Goal: Information Seeking & Learning: Learn about a topic

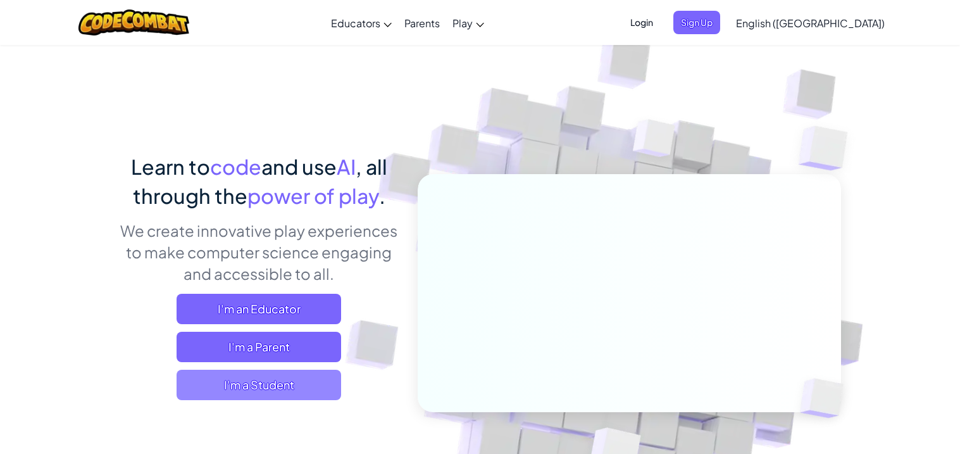
click at [314, 390] on span "I'm a Student" at bounding box center [259, 384] width 164 height 30
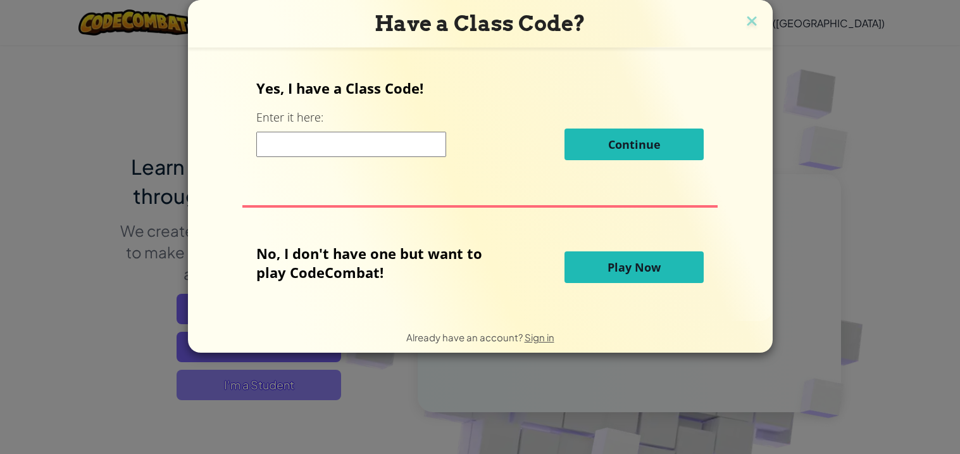
click at [314, 390] on div "Have a Class Code? Yes, I have a Class Code! Enter it here: Continue No, I don'…" at bounding box center [480, 227] width 960 height 454
click at [599, 252] on button "Play Now" at bounding box center [633, 267] width 139 height 32
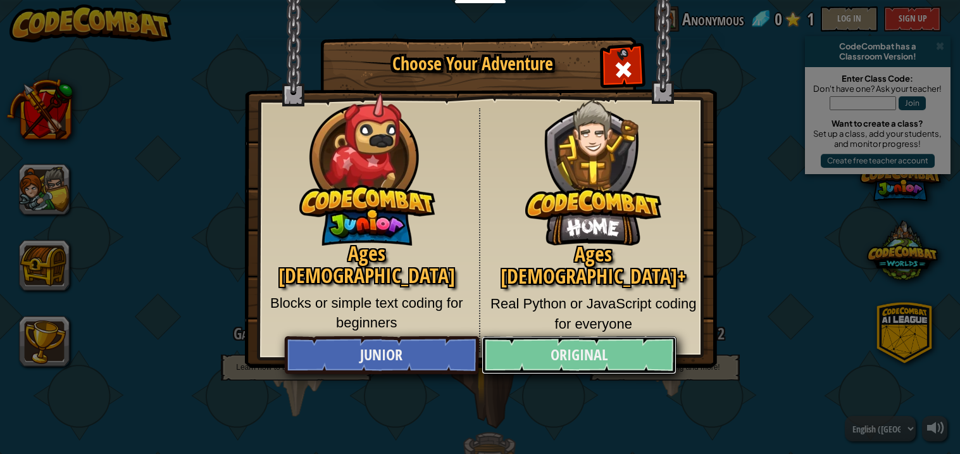
click at [542, 350] on link "Original" at bounding box center [578, 355] width 195 height 38
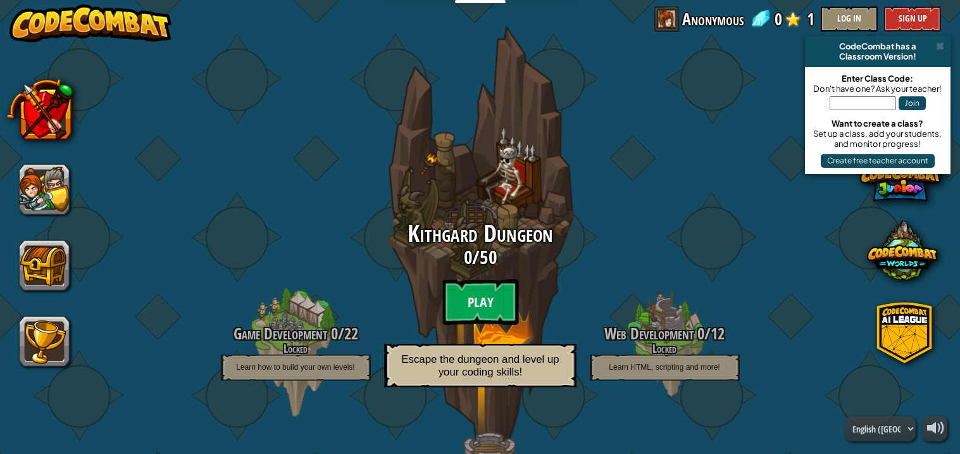
click at [479, 296] on btn "Play" at bounding box center [480, 302] width 76 height 46
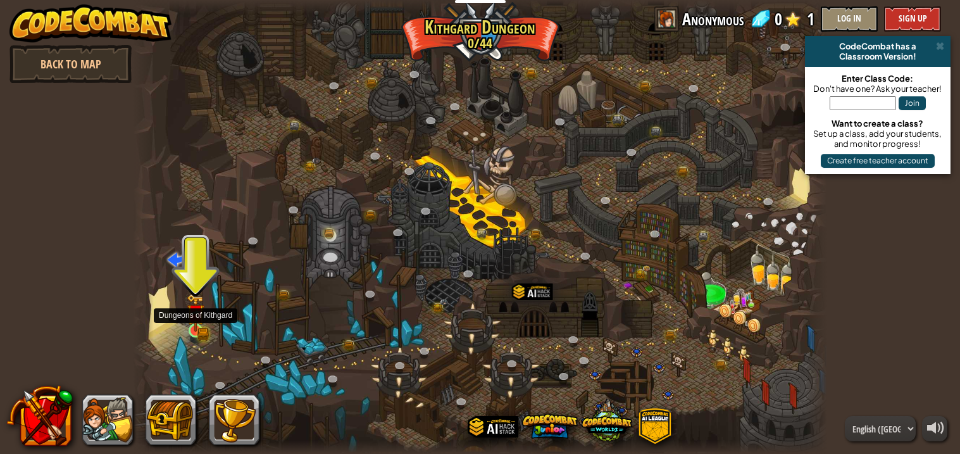
click at [187, 323] on img at bounding box center [195, 313] width 17 height 38
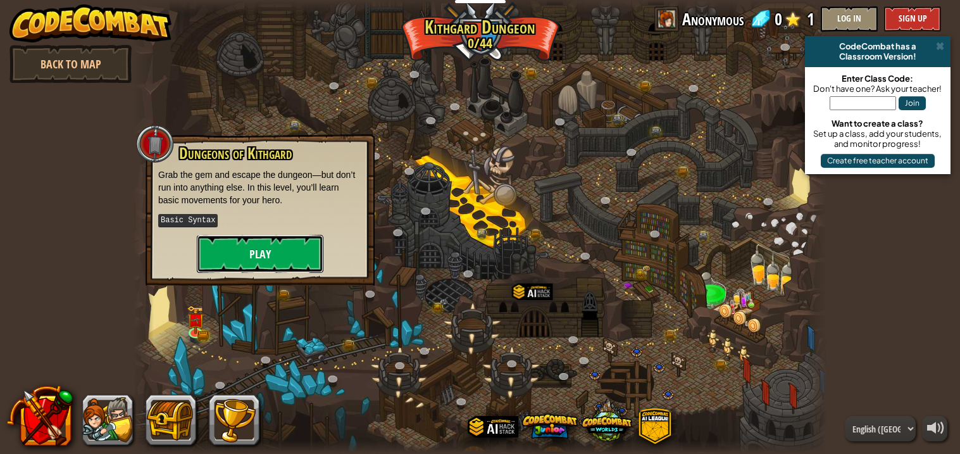
click at [280, 235] on button "Play" at bounding box center [260, 254] width 127 height 38
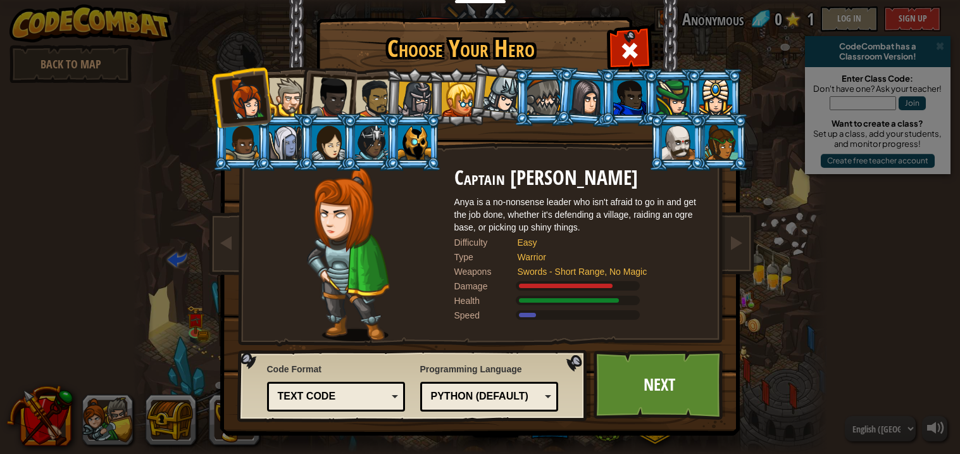
click at [378, 90] on div at bounding box center [373, 98] width 39 height 39
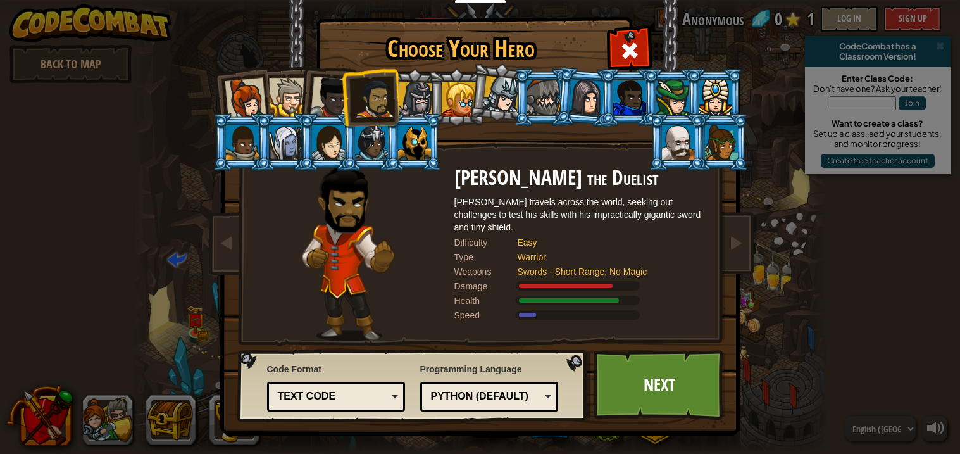
click at [279, 99] on div at bounding box center [288, 97] width 39 height 39
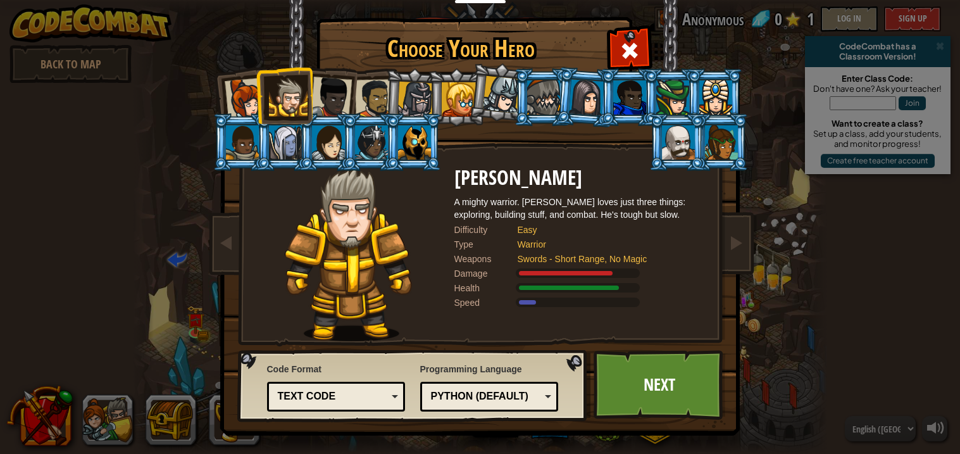
click at [363, 87] on div at bounding box center [373, 98] width 39 height 39
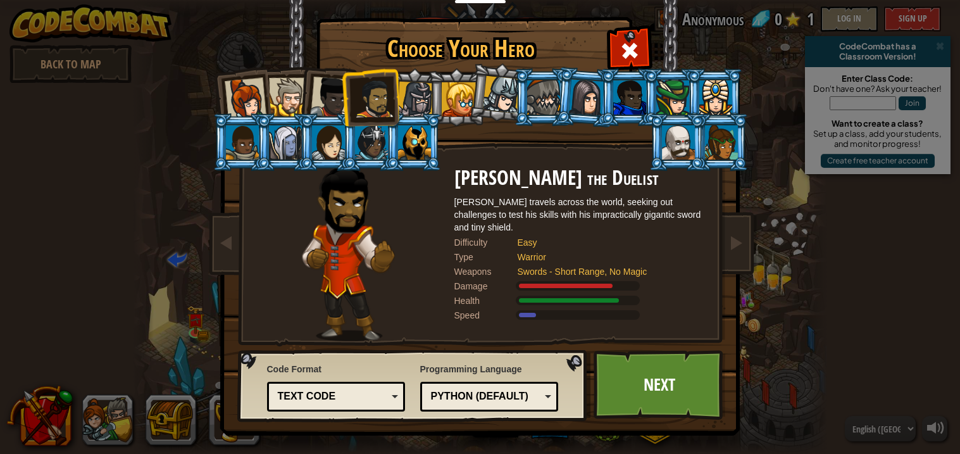
click at [287, 94] on div at bounding box center [288, 97] width 39 height 39
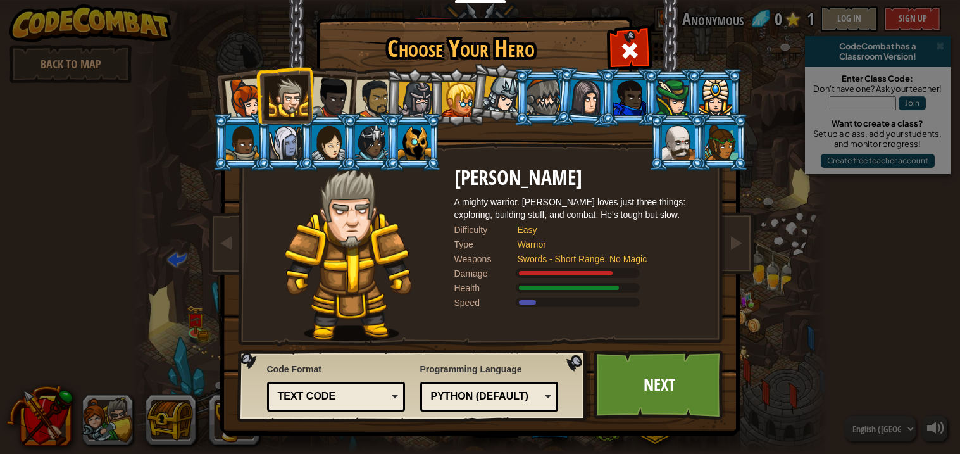
click at [366, 92] on div at bounding box center [373, 98] width 39 height 39
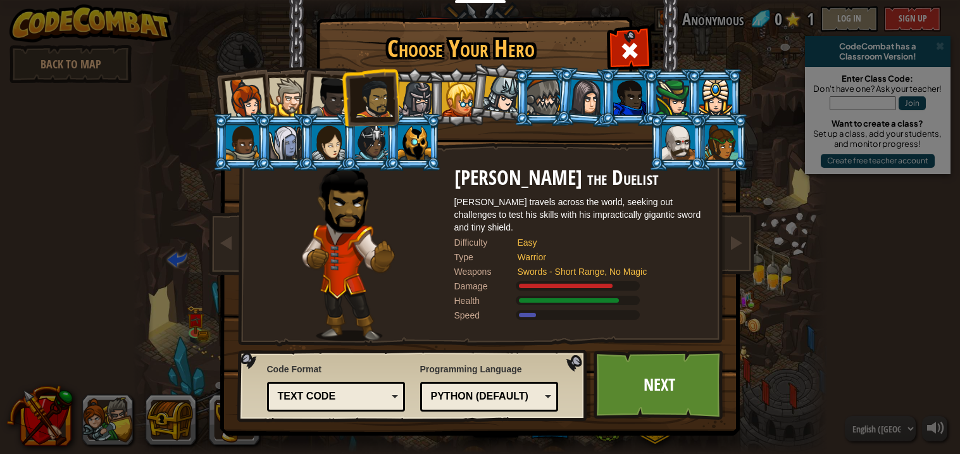
click at [293, 90] on div at bounding box center [288, 97] width 39 height 39
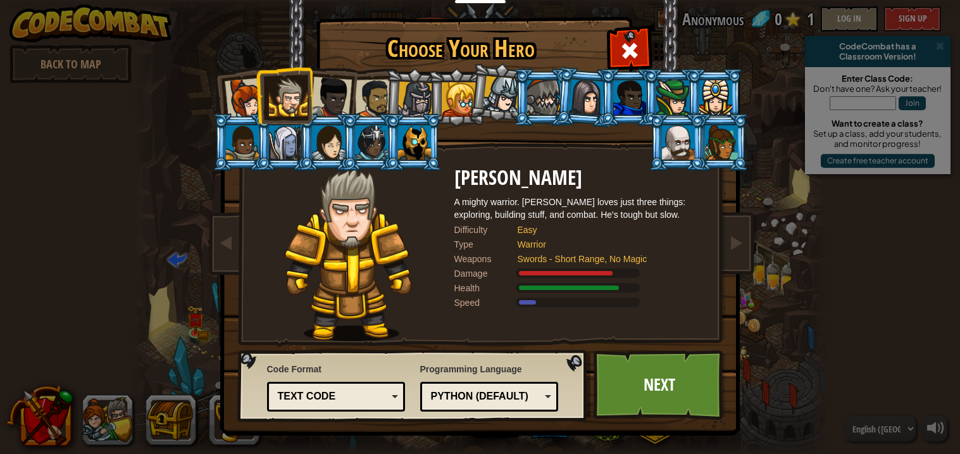
click at [361, 95] on div at bounding box center [373, 98] width 39 height 39
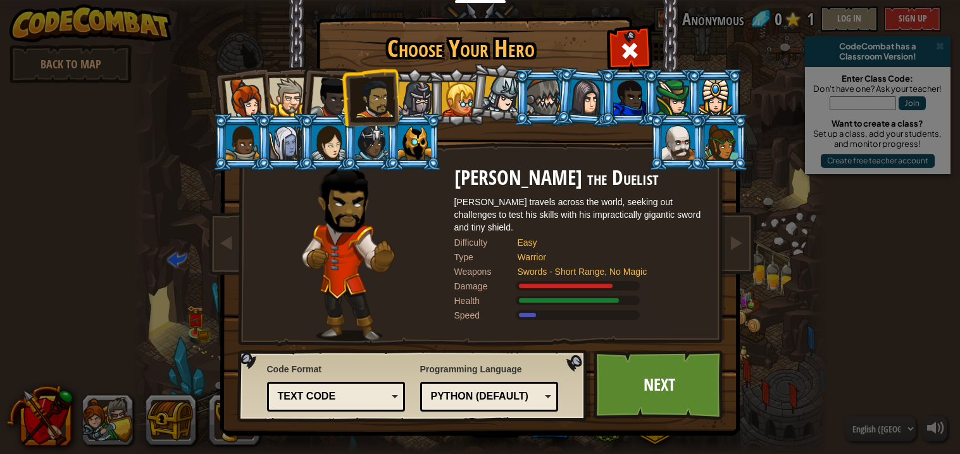
click at [253, 87] on div at bounding box center [245, 99] width 42 height 42
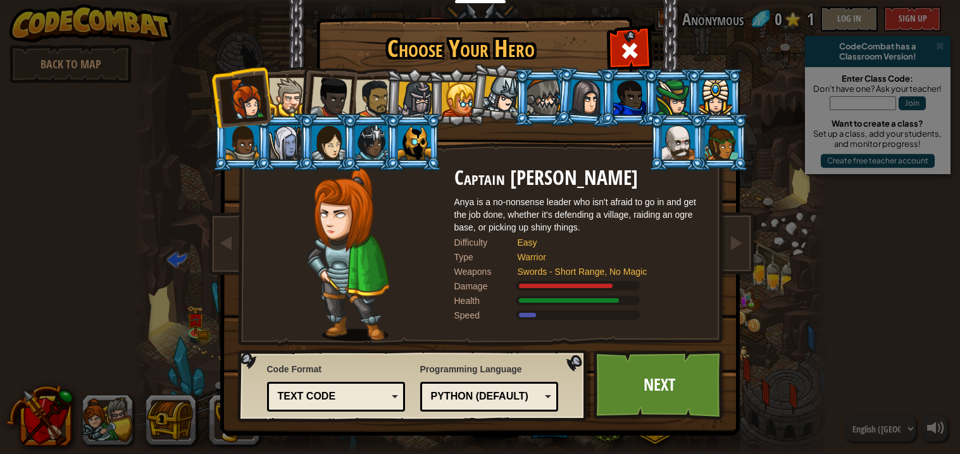
click at [671, 124] on li at bounding box center [676, 142] width 57 height 58
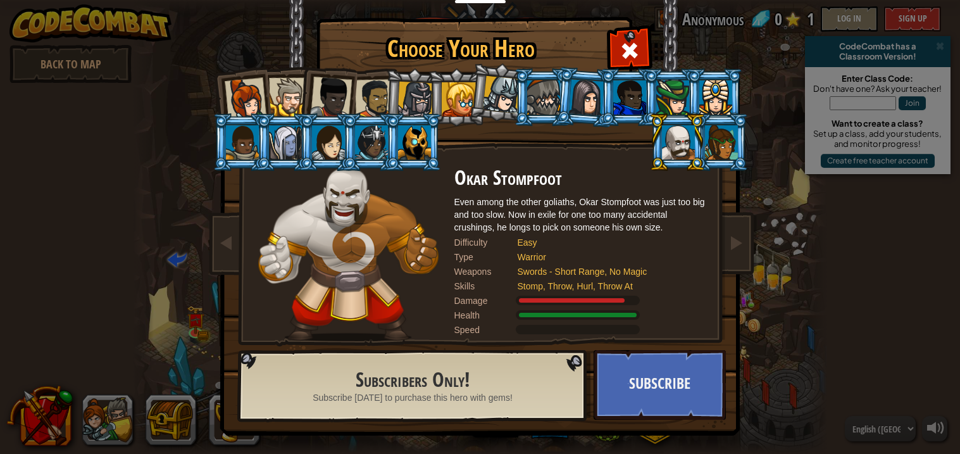
click at [421, 134] on div at bounding box center [414, 142] width 33 height 34
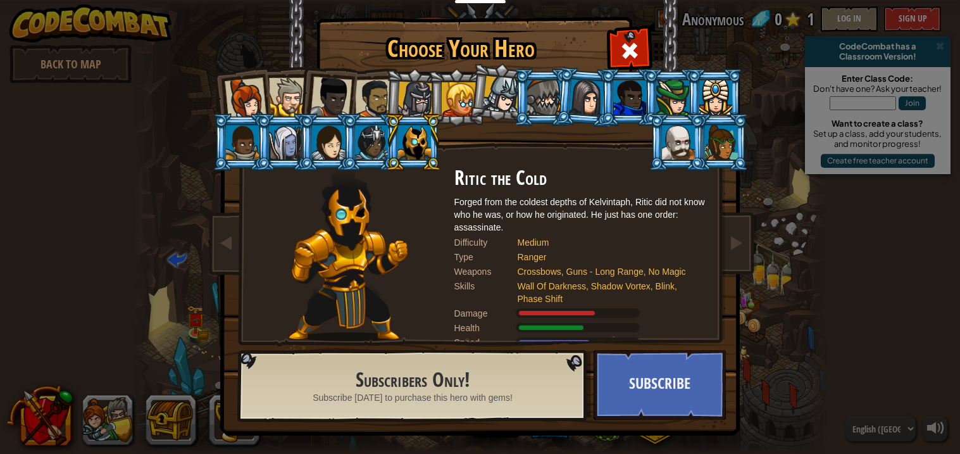
click at [421, 134] on div at bounding box center [414, 142] width 33 height 34
click at [468, 102] on div at bounding box center [459, 99] width 34 height 34
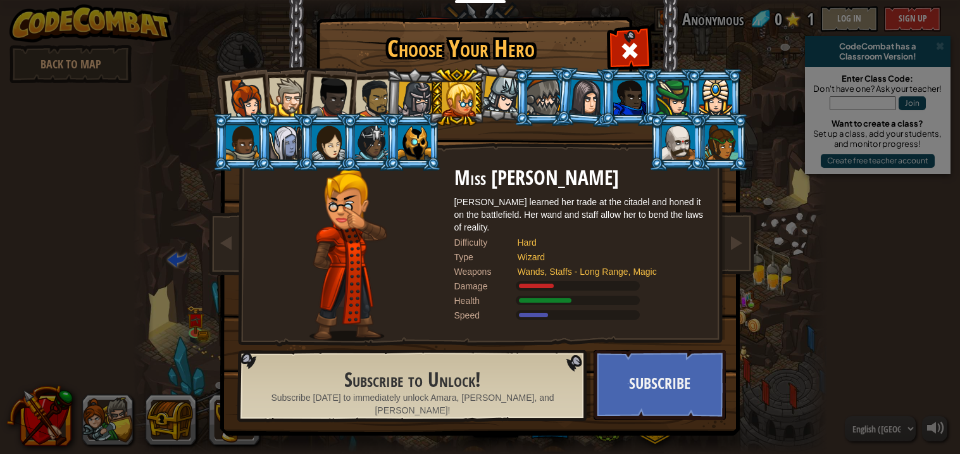
click at [409, 104] on div at bounding box center [415, 100] width 36 height 36
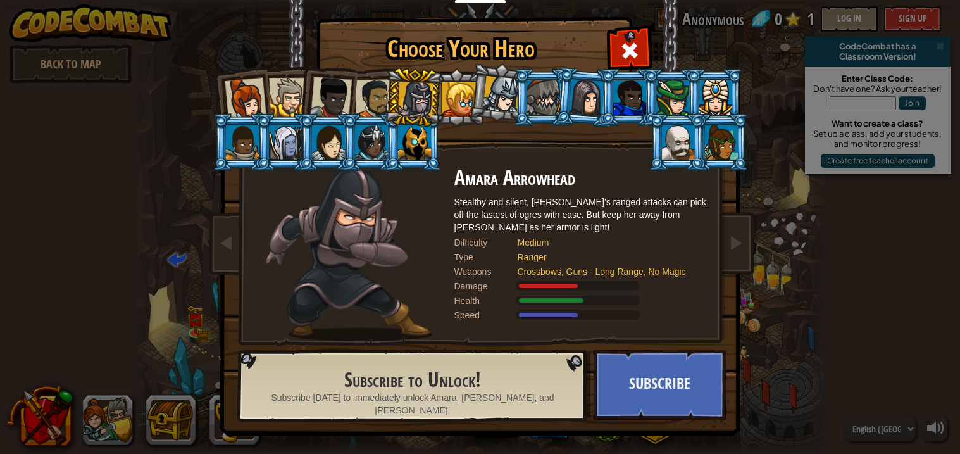
click at [577, 104] on div at bounding box center [586, 97] width 35 height 36
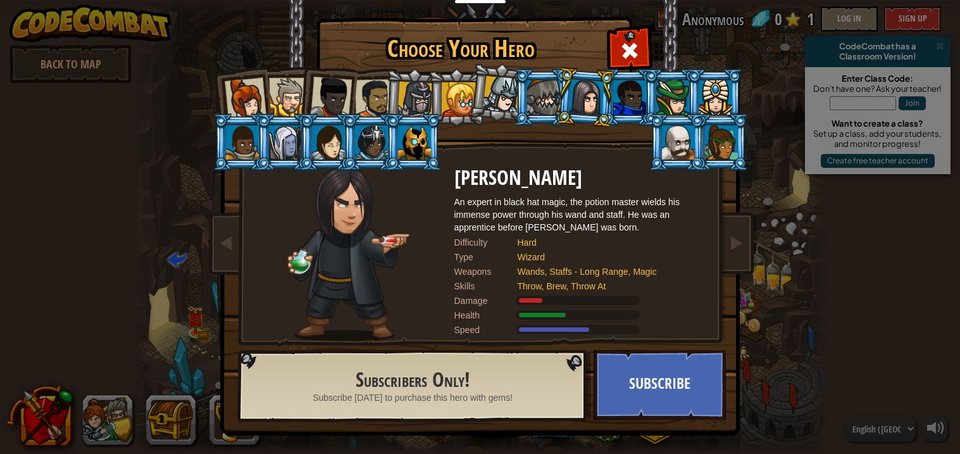
click at [359, 92] on div at bounding box center [373, 98] width 39 height 39
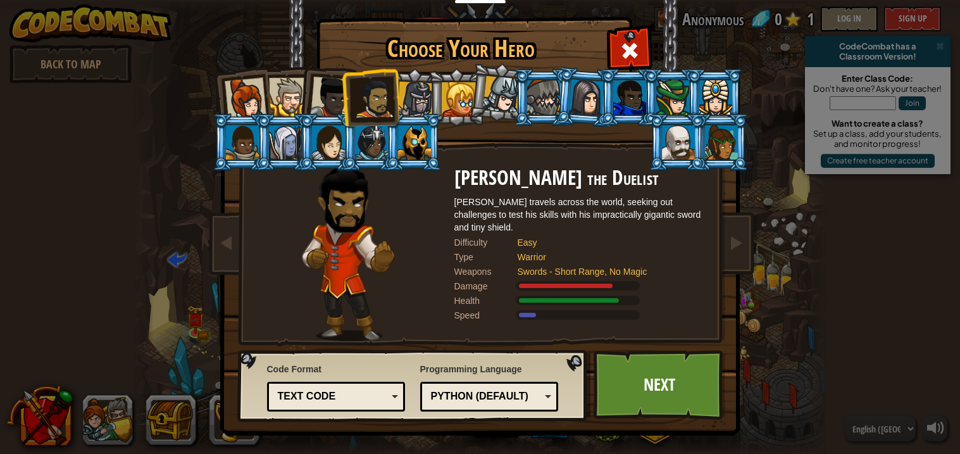
click at [359, 92] on div at bounding box center [373, 98] width 39 height 39
click at [666, 373] on link "Next" at bounding box center [659, 385] width 132 height 70
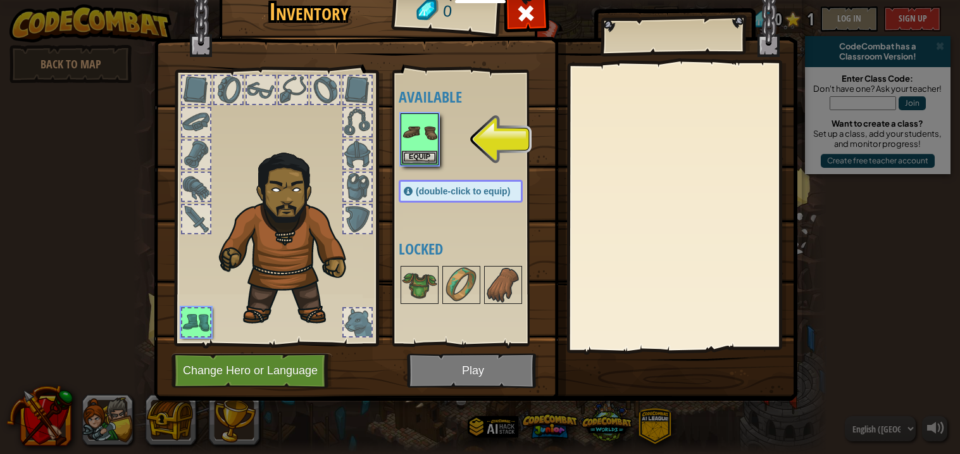
click at [666, 373] on img at bounding box center [475, 170] width 643 height 459
click at [406, 157] on button "Equip" at bounding box center [419, 156] width 35 height 13
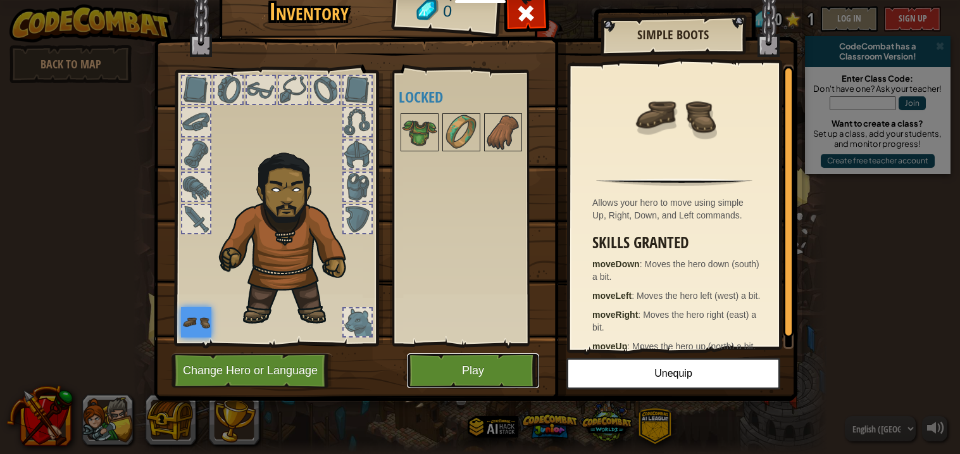
click at [443, 360] on button "Play" at bounding box center [473, 370] width 132 height 35
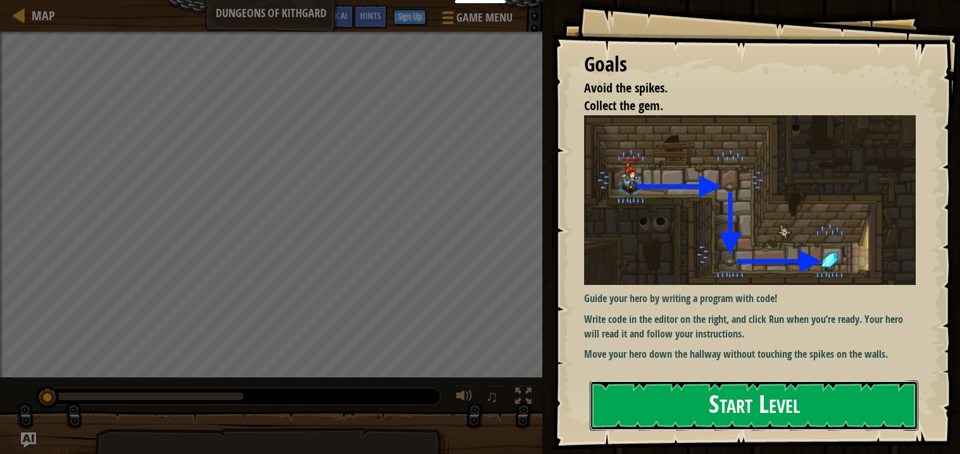
click at [723, 418] on button "Start Level" at bounding box center [754, 405] width 328 height 50
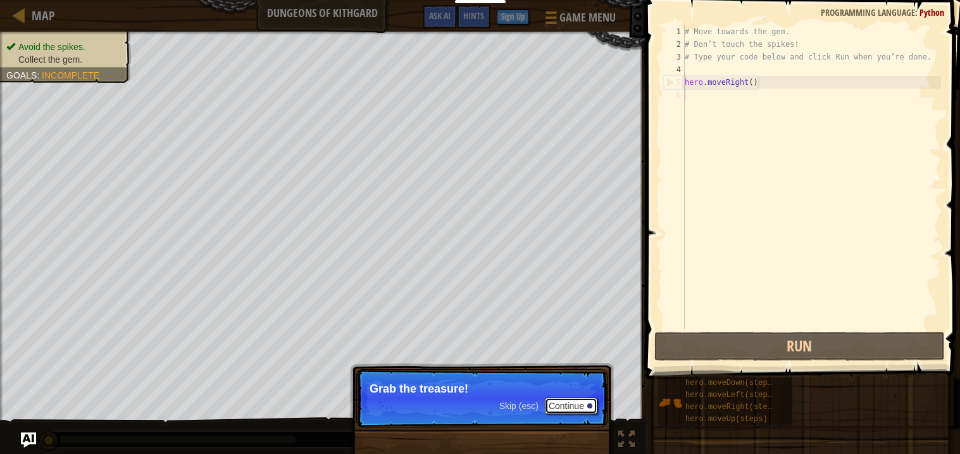
click at [569, 406] on button "Continue" at bounding box center [571, 405] width 53 height 16
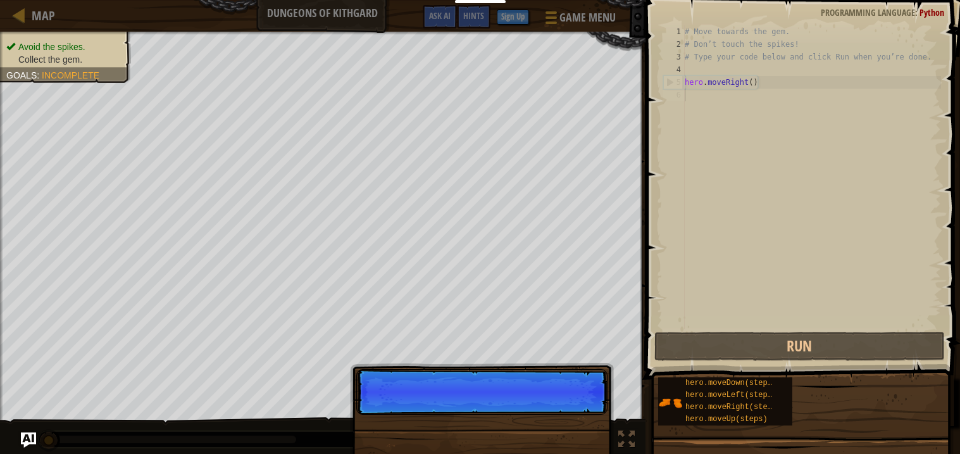
scroll to position [6, 0]
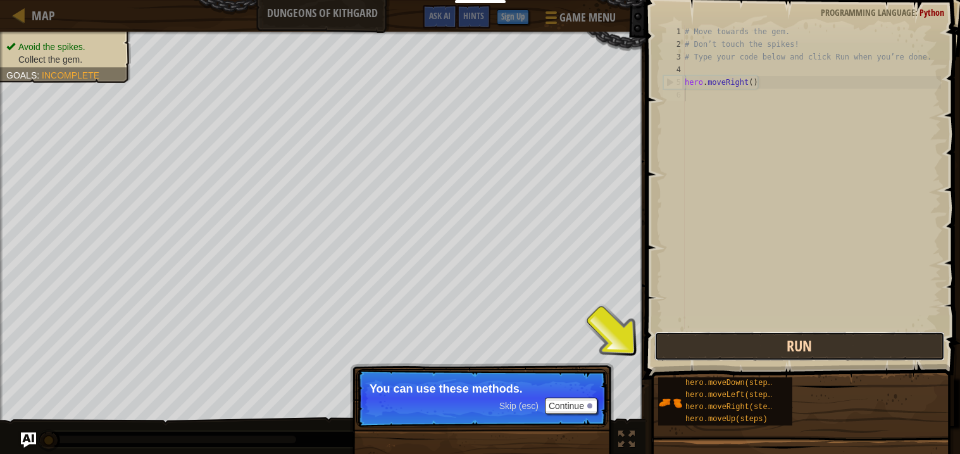
click at [694, 347] on button "Run" at bounding box center [799, 346] width 290 height 29
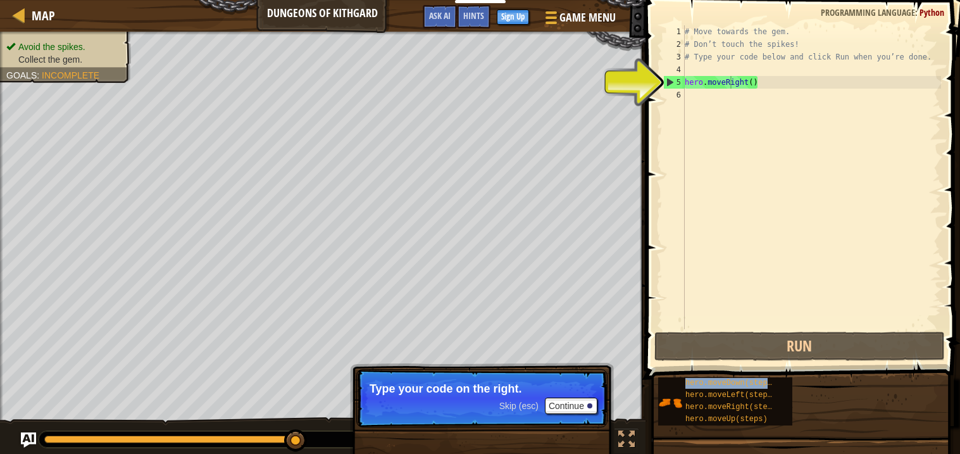
type textarea "hero.moveRhero.moveDown(steps)ight()"
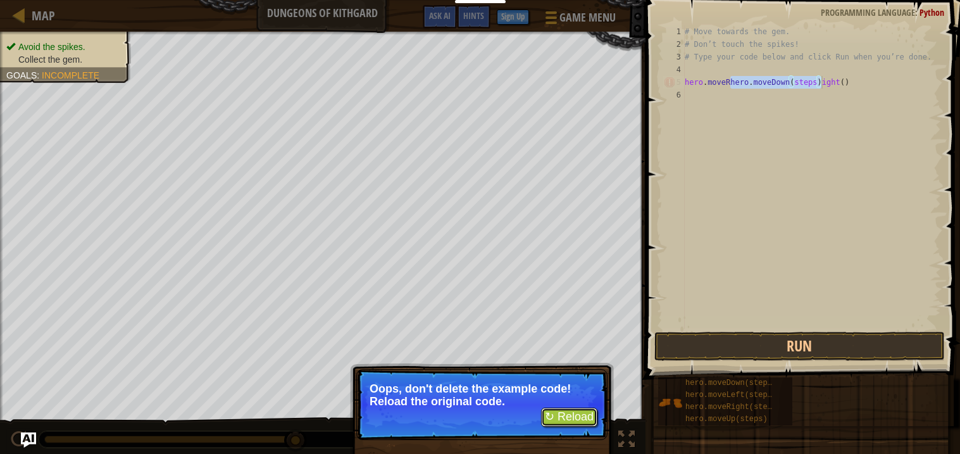
click at [574, 417] on button "↻ Reload" at bounding box center [569, 416] width 56 height 19
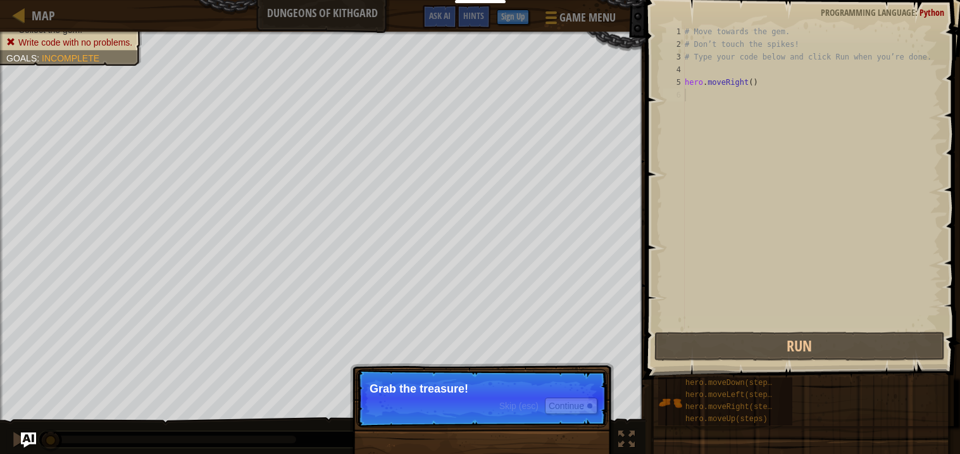
click at [523, 409] on span "Skip (esc)" at bounding box center [518, 405] width 39 height 10
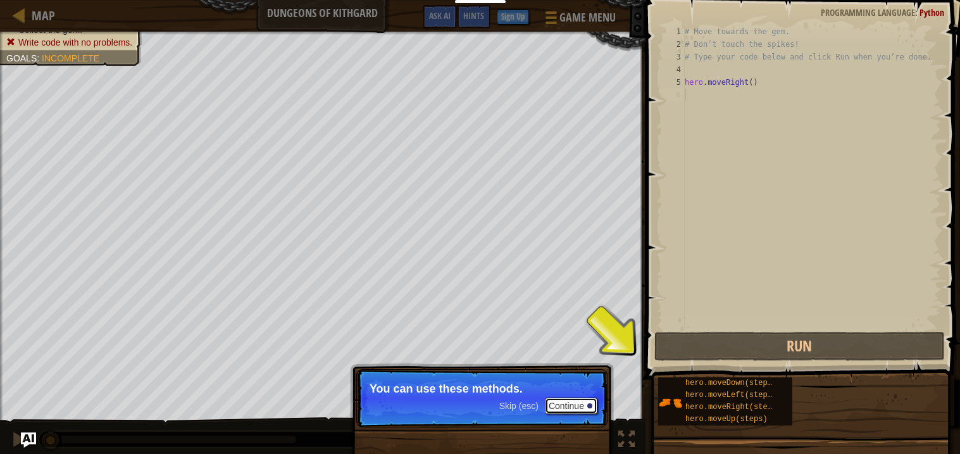
click at [573, 410] on button "Continue" at bounding box center [571, 405] width 53 height 16
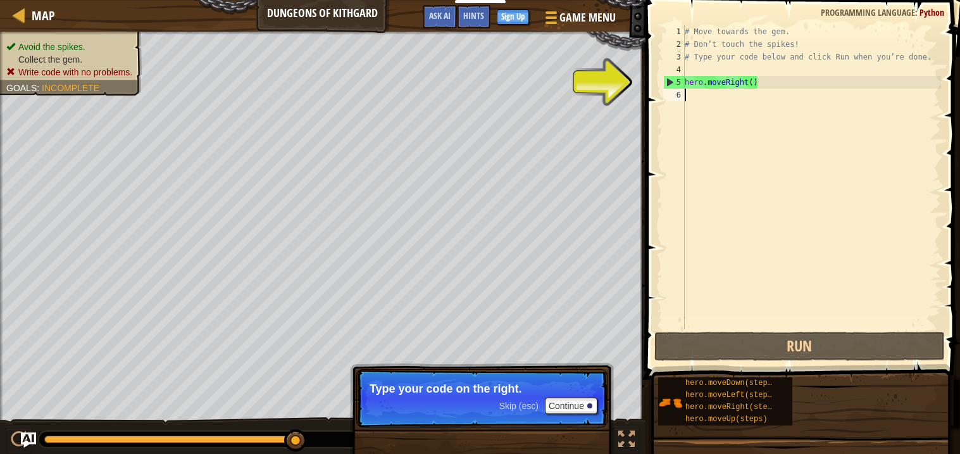
click at [763, 88] on div "# Move towards the gem. # Don’t touch the spikes! # Type your code below and cl…" at bounding box center [811, 189] width 259 height 329
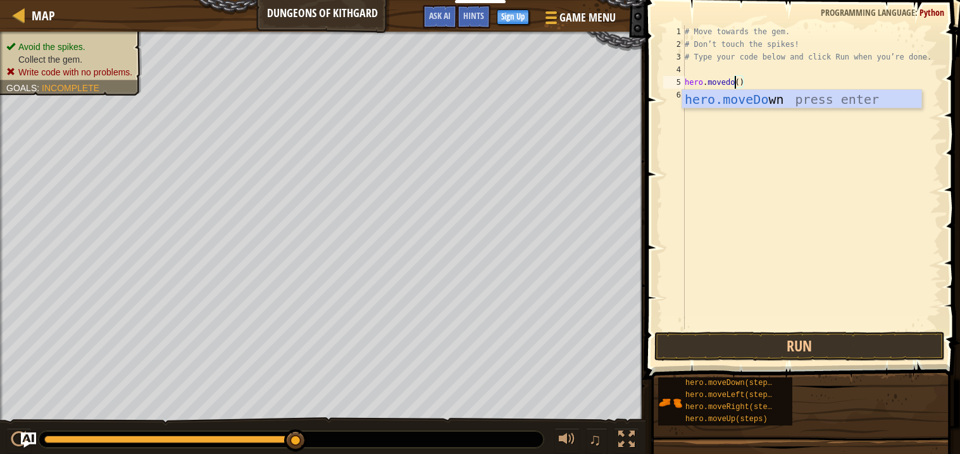
scroll to position [6, 4]
click at [807, 339] on button "Run" at bounding box center [799, 346] width 290 height 29
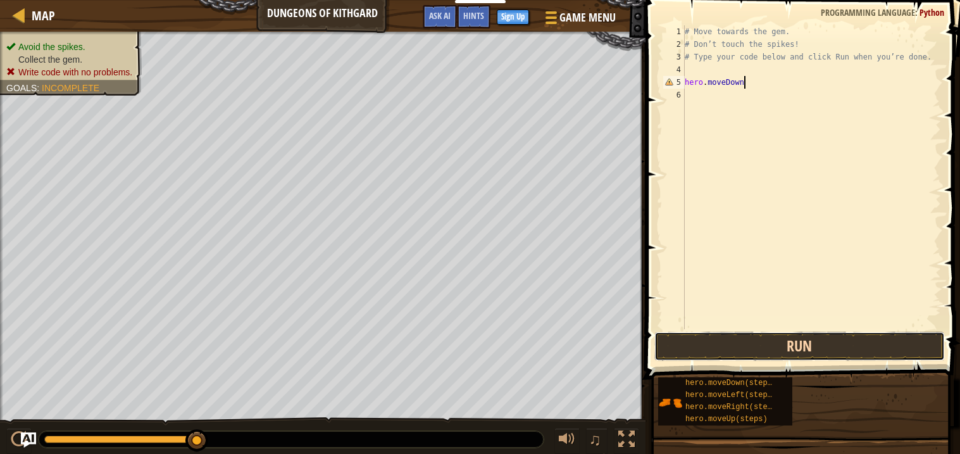
click at [814, 350] on button "Run" at bounding box center [799, 346] width 290 height 29
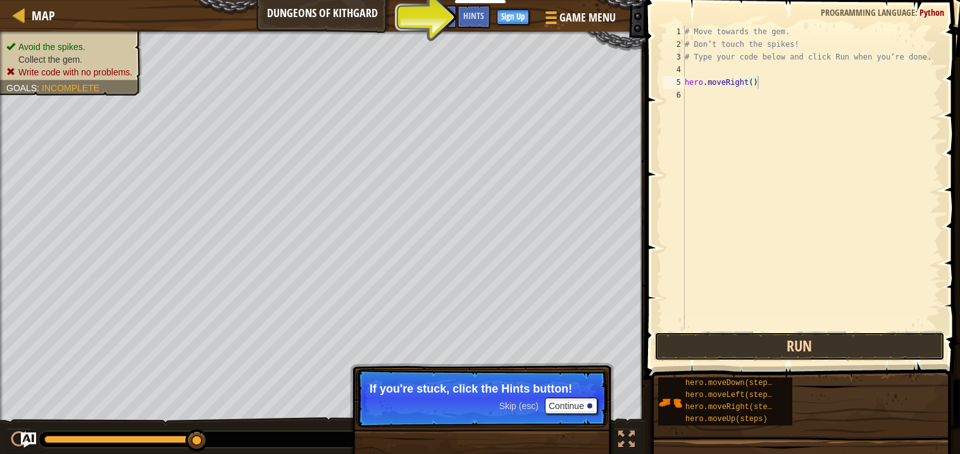
click at [840, 343] on button "Run" at bounding box center [799, 346] width 290 height 29
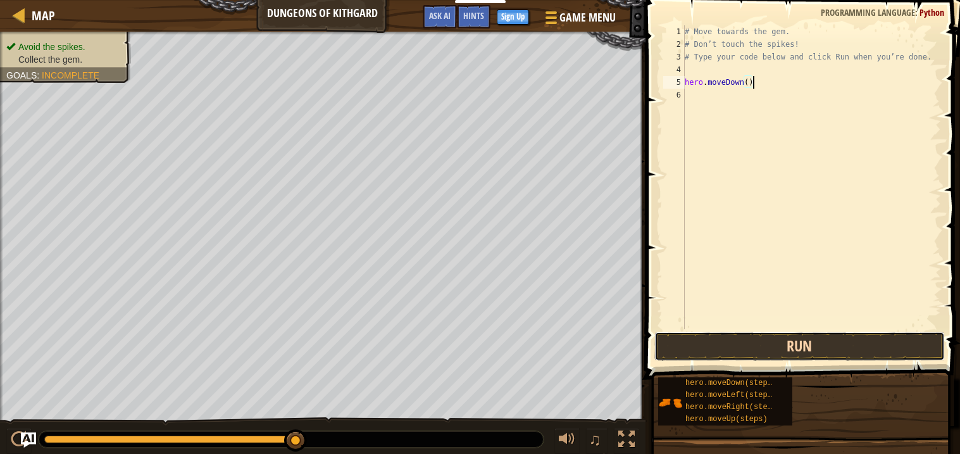
click at [796, 340] on button "Run" at bounding box center [799, 346] width 290 height 29
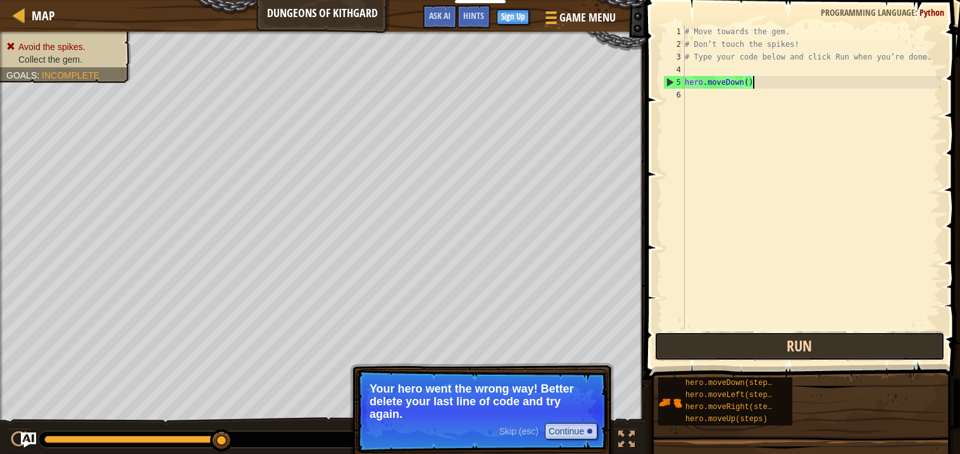
click at [777, 335] on button "Run" at bounding box center [799, 346] width 290 height 29
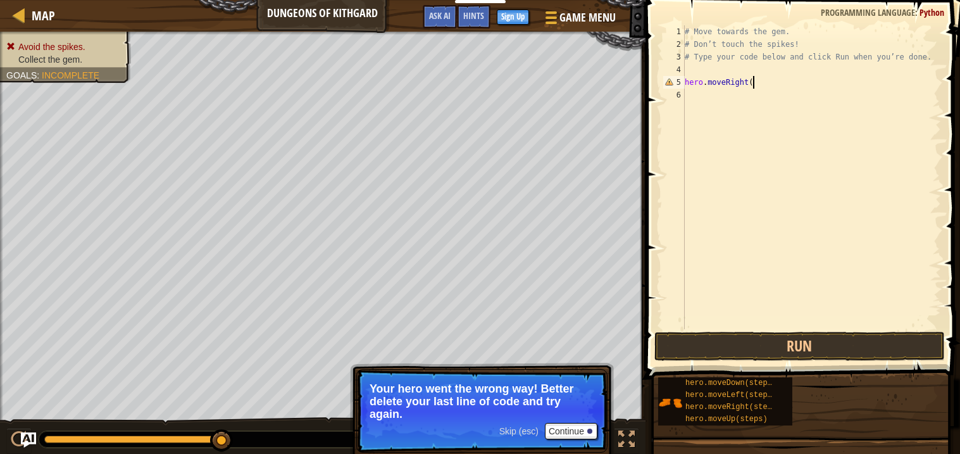
type textarea "hero.moveRight()"
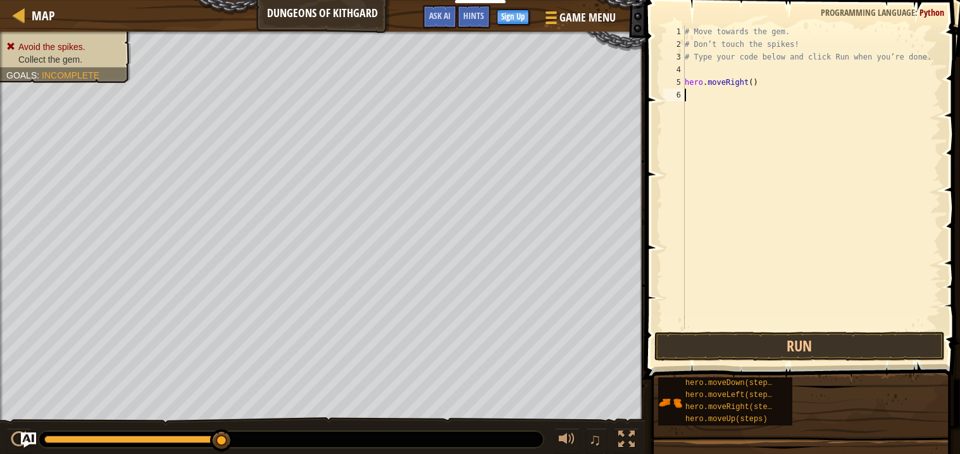
click at [688, 94] on div "# Move towards the gem. # Don’t touch the spikes! # Type your code below and cl…" at bounding box center [811, 189] width 259 height 329
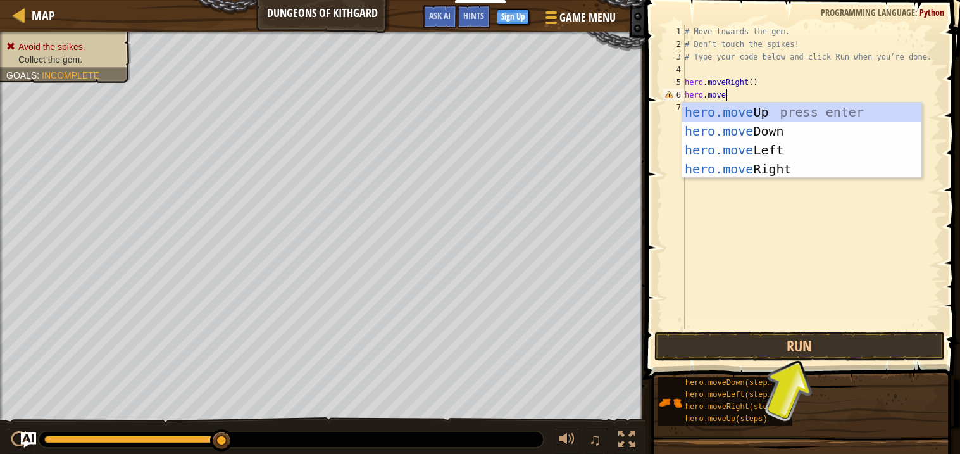
scroll to position [6, 3]
type textarea "hero.moveD"
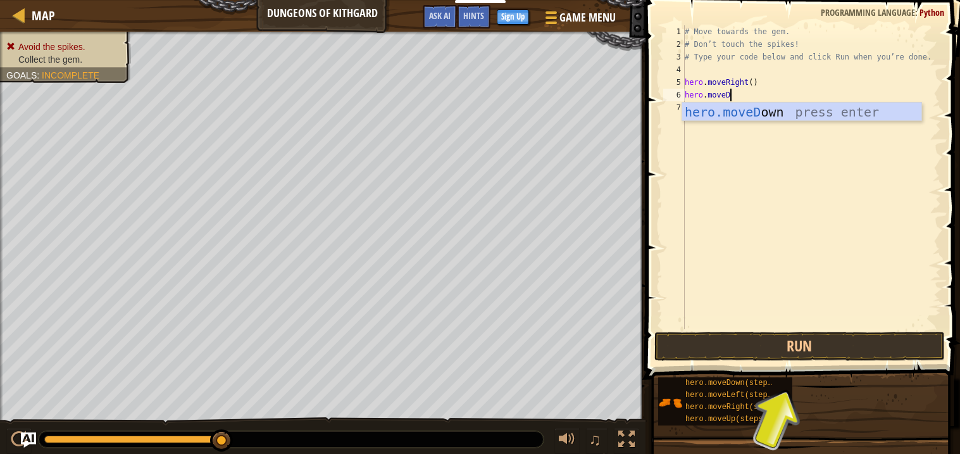
scroll to position [6, 0]
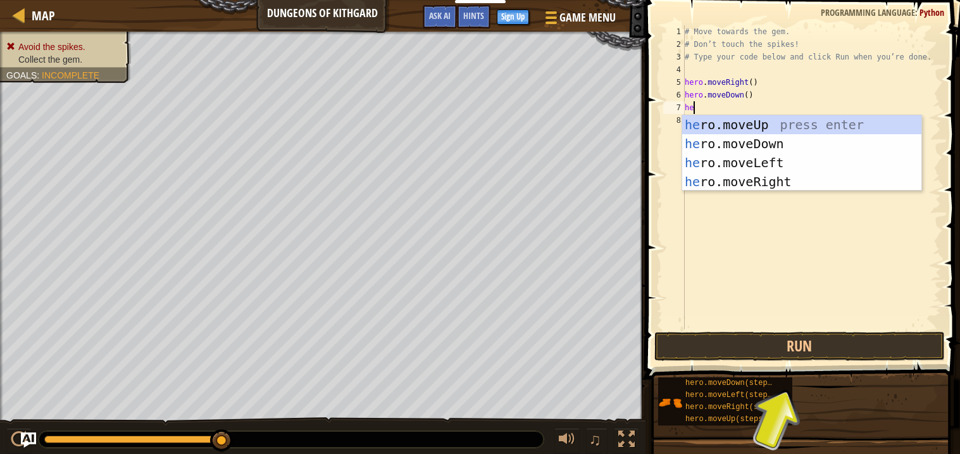
type textarea "her"
click at [771, 181] on div "her o.moveUp press enter her o.moveDown press enter her o.moveLeft press enter …" at bounding box center [801, 172] width 239 height 114
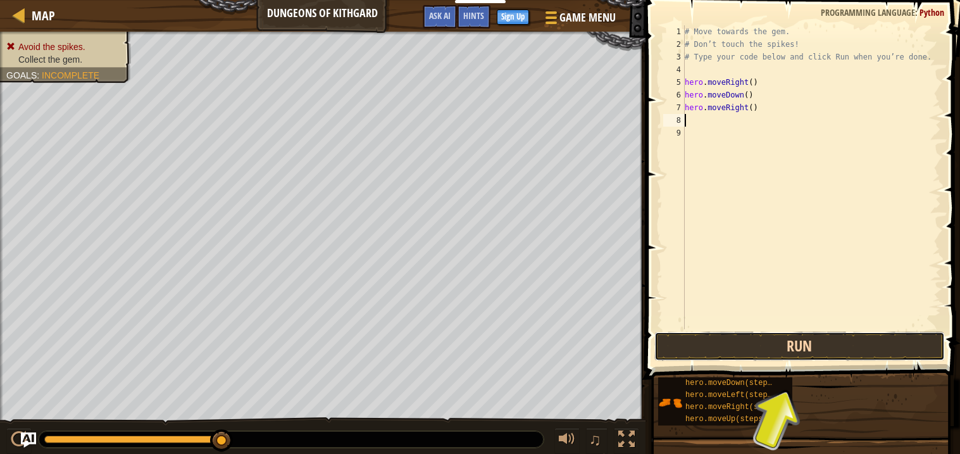
click at [752, 350] on button "Run" at bounding box center [799, 346] width 290 height 29
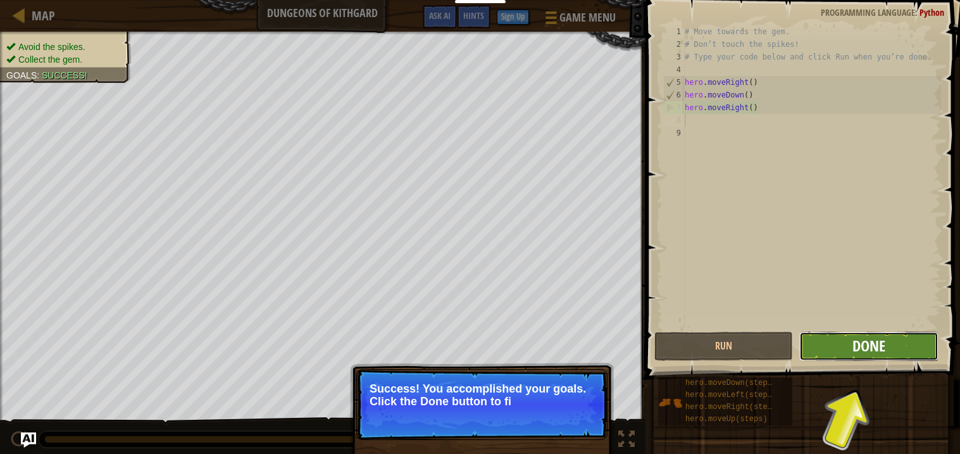
click at [881, 344] on span "Done" at bounding box center [868, 345] width 33 height 20
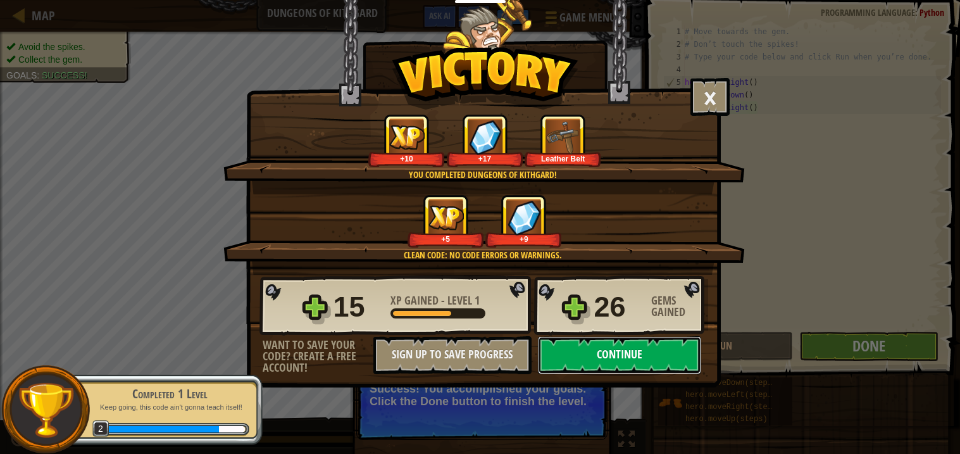
click at [662, 374] on button "Continue" at bounding box center [619, 355] width 163 height 38
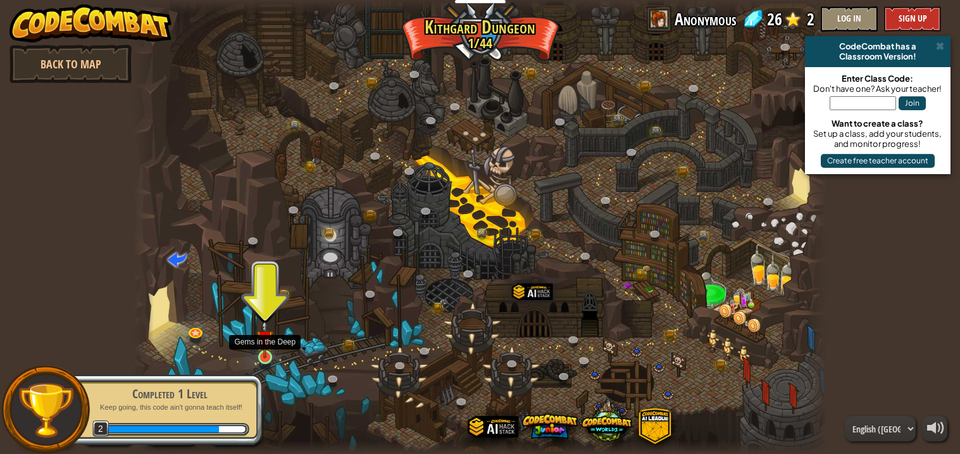
click at [268, 354] on img at bounding box center [264, 338] width 17 height 39
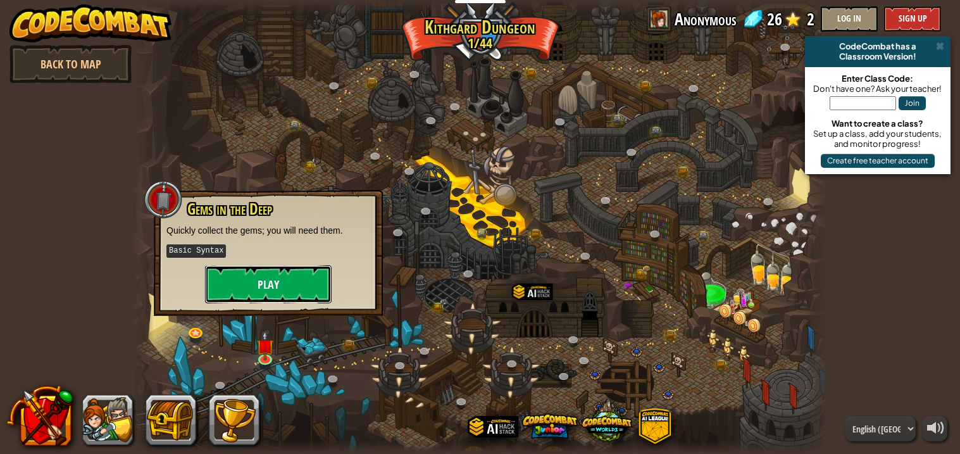
click at [248, 292] on button "Play" at bounding box center [268, 284] width 127 height 38
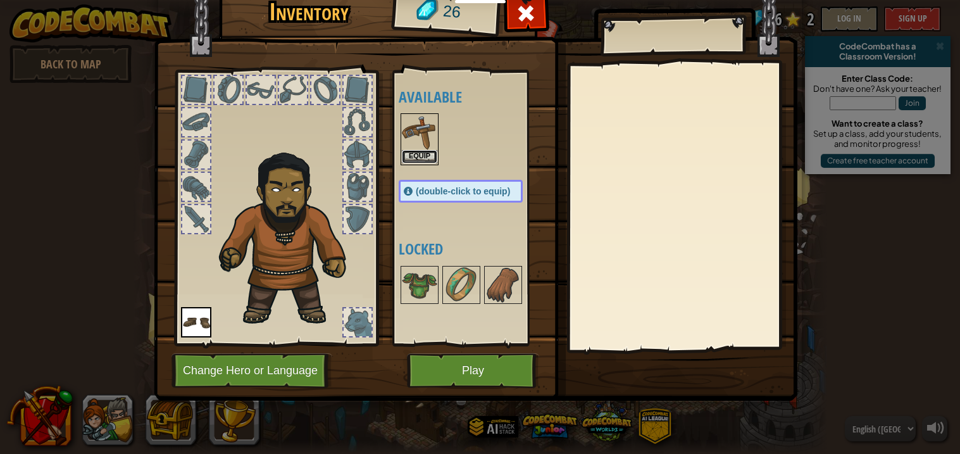
click at [414, 154] on button "Equip" at bounding box center [419, 156] width 35 height 13
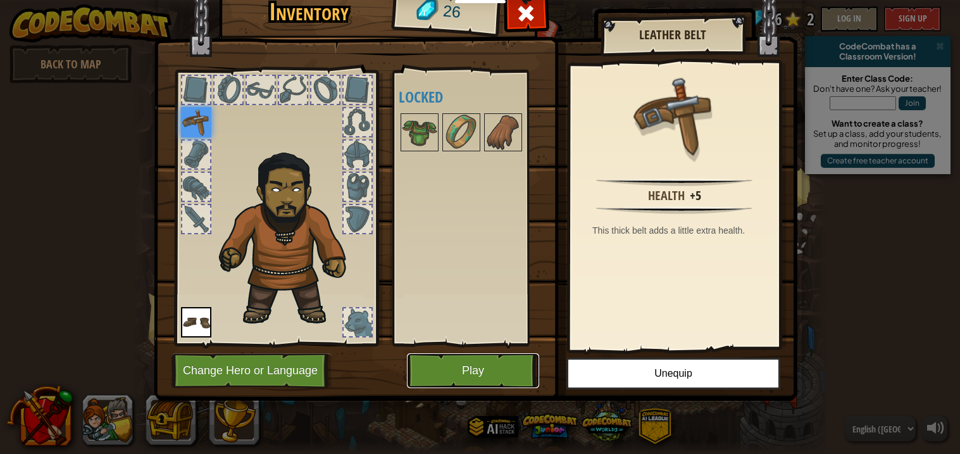
click at [490, 364] on button "Play" at bounding box center [473, 370] width 132 height 35
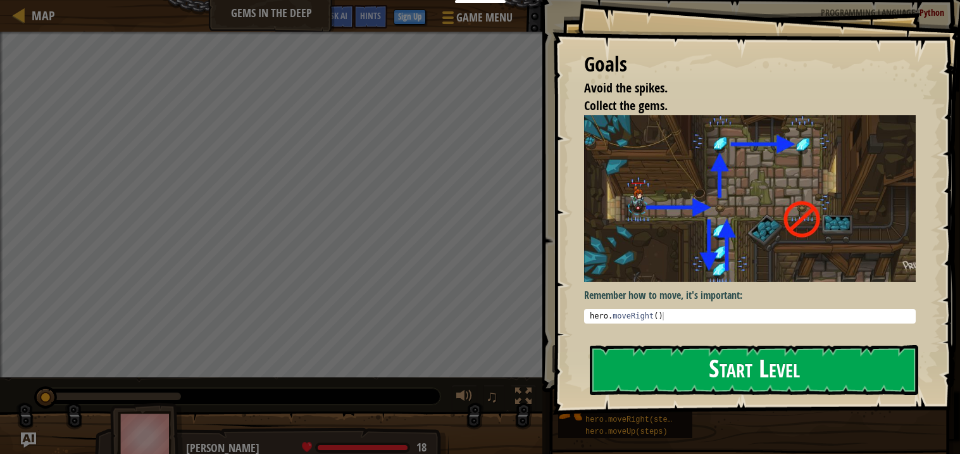
click at [819, 366] on button "Start Level" at bounding box center [754, 370] width 328 height 50
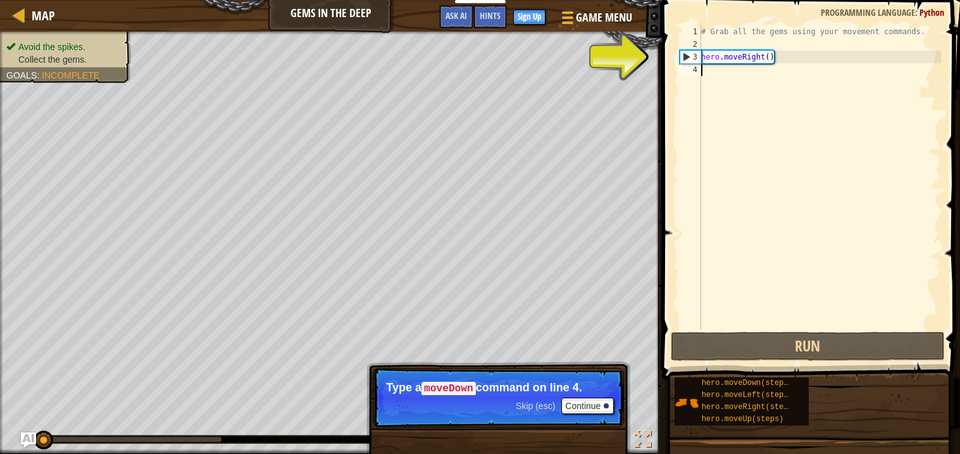
scroll to position [5, 0]
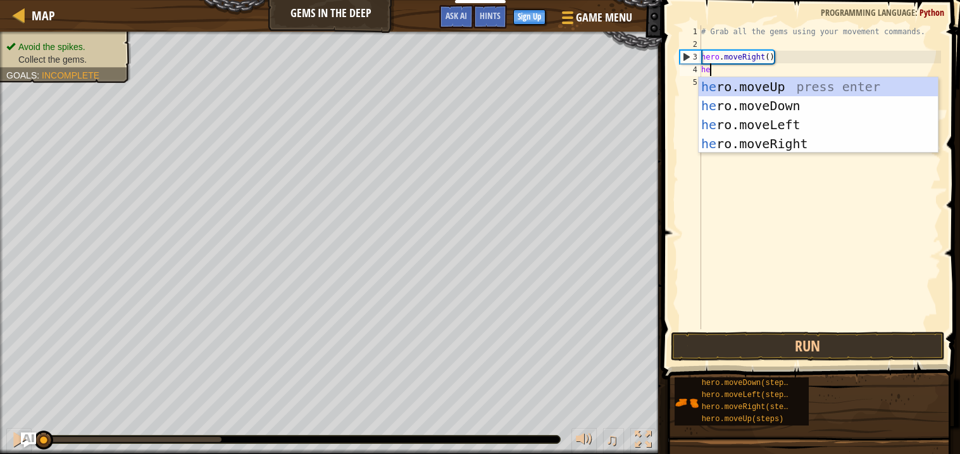
type textarea "her"
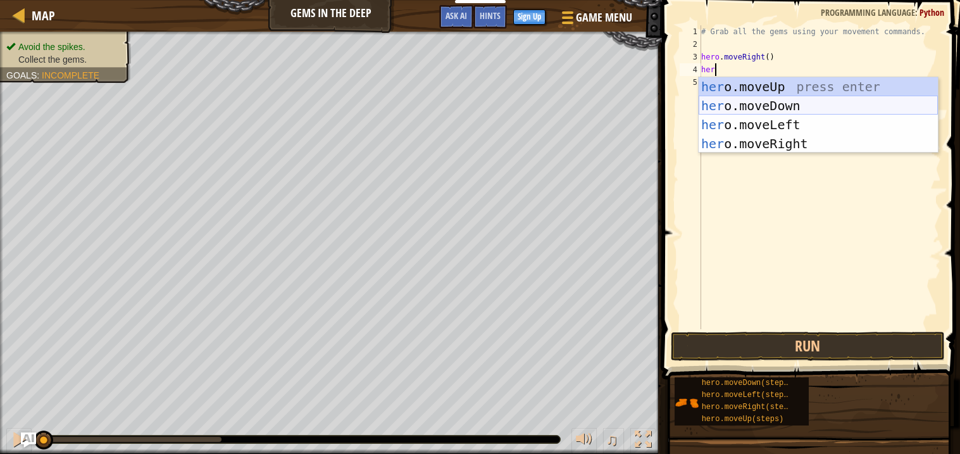
click at [796, 105] on div "her o.moveUp press enter her o.moveDown press enter her o.moveLeft press enter …" at bounding box center [817, 134] width 239 height 114
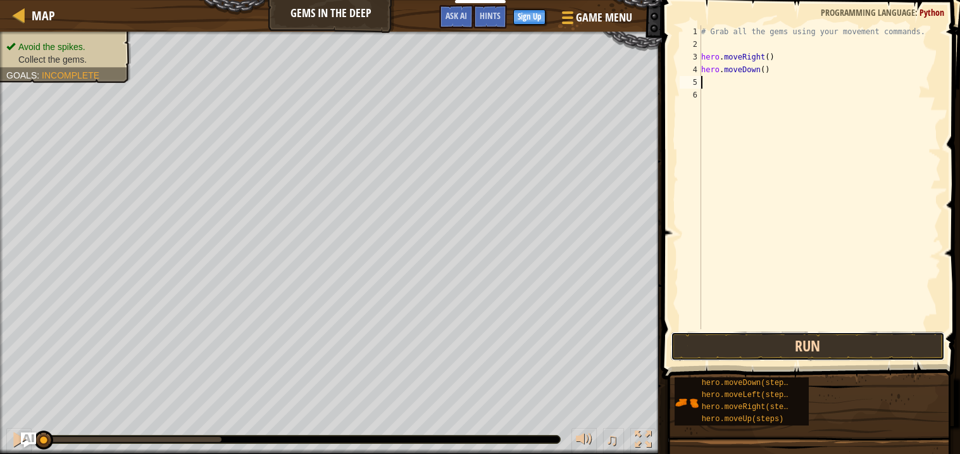
click at [830, 350] on button "Run" at bounding box center [808, 346] width 274 height 29
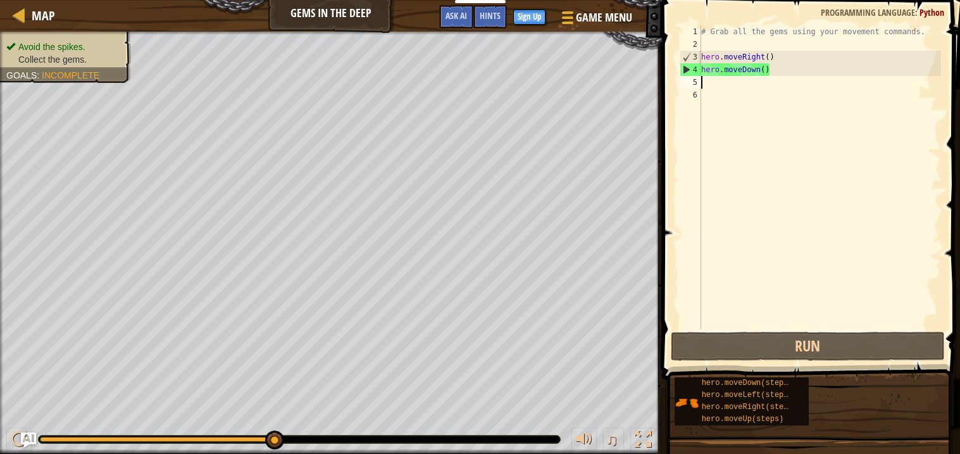
type textarea "h"
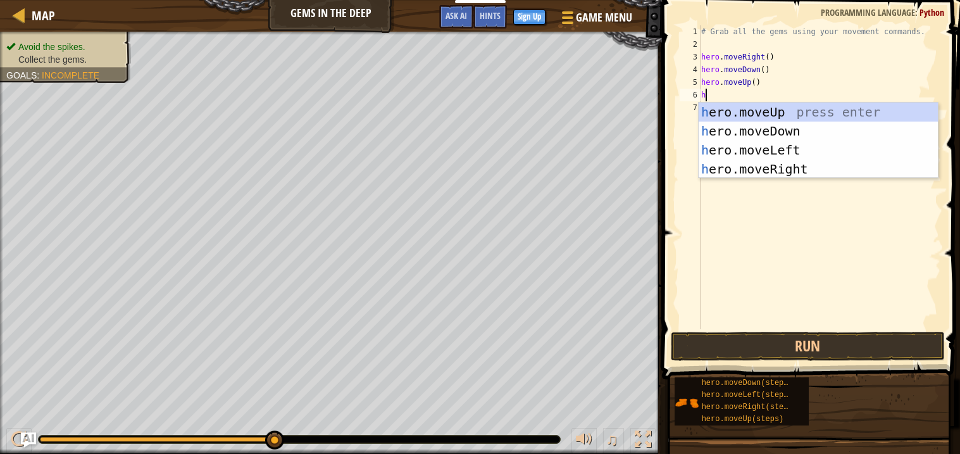
type textarea "her"
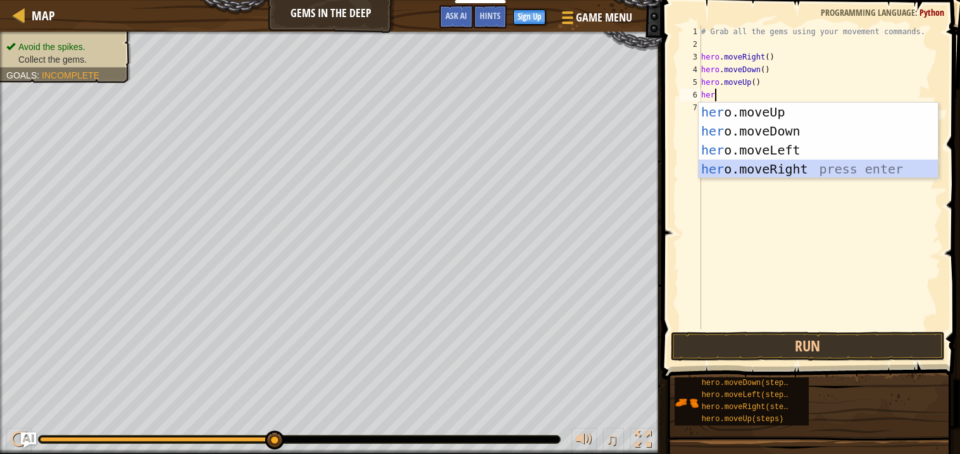
click at [827, 172] on div "her o.moveUp press enter her o.moveDown press enter her o.moveLeft press enter …" at bounding box center [817, 159] width 239 height 114
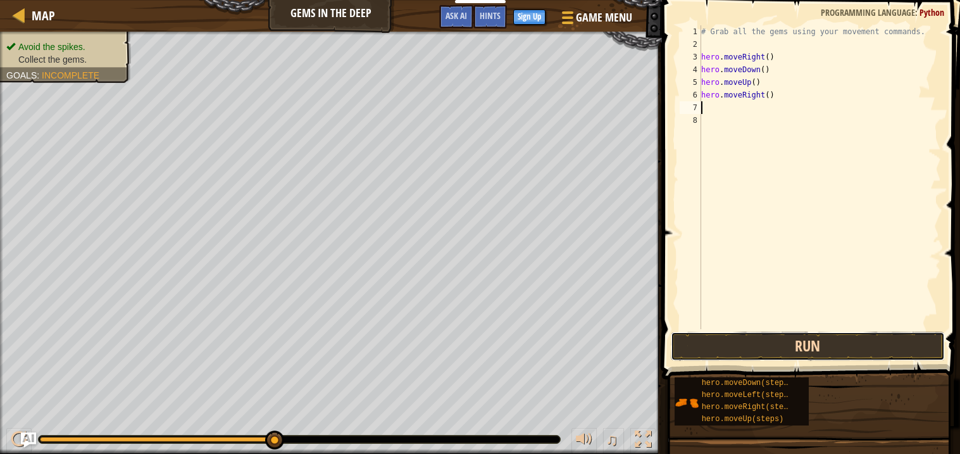
click at [845, 339] on button "Run" at bounding box center [808, 346] width 274 height 29
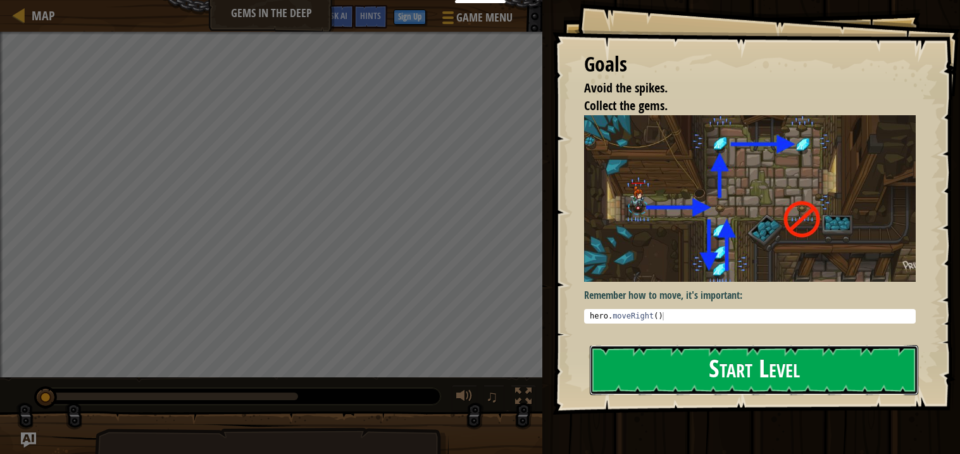
click at [789, 361] on button "Start Level" at bounding box center [754, 370] width 328 height 50
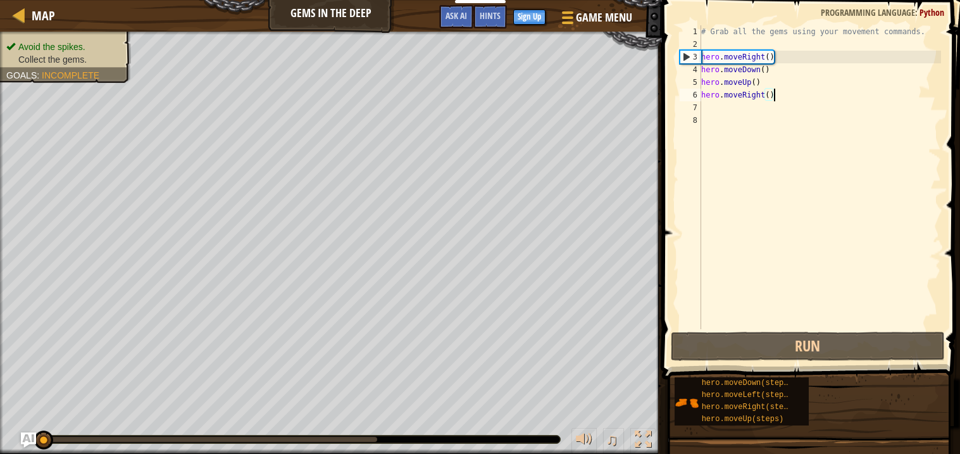
click at [775, 97] on div "# Grab all the gems using your movement commands. hero . moveRight ( ) hero . m…" at bounding box center [819, 189] width 242 height 329
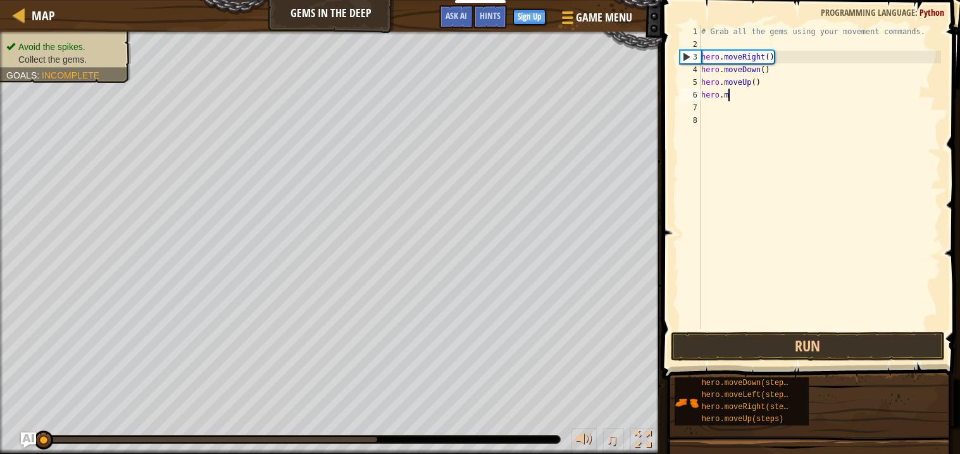
type textarea "h"
type textarea "m"
type textarea "h"
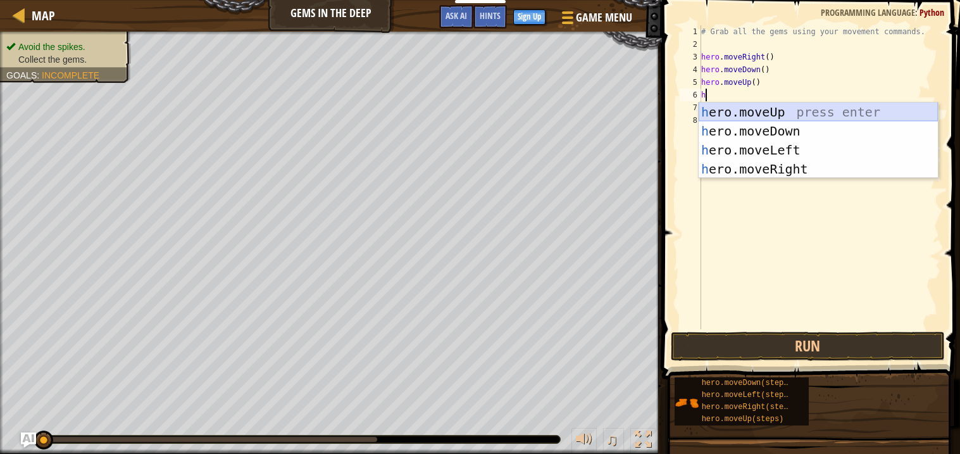
click at [783, 111] on div "h ero.moveUp press enter h ero.moveDown press enter h ero.moveLeft press enter …" at bounding box center [817, 159] width 239 height 114
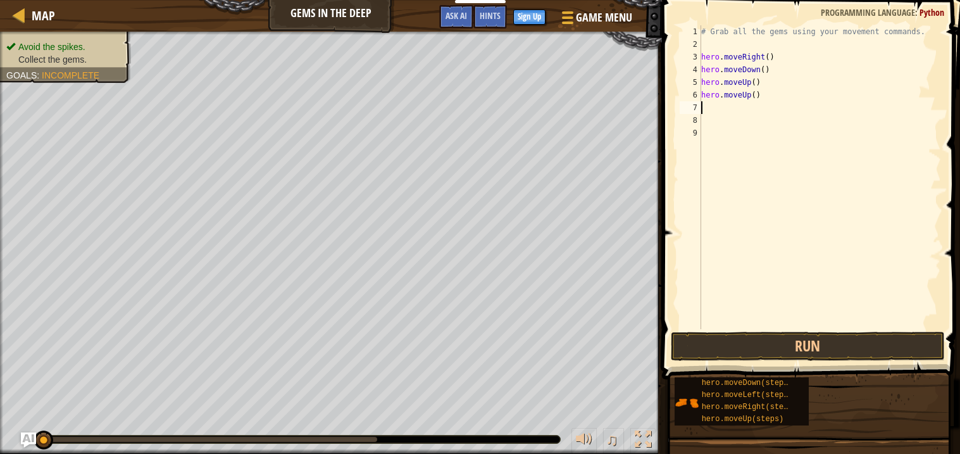
type textarea "h"
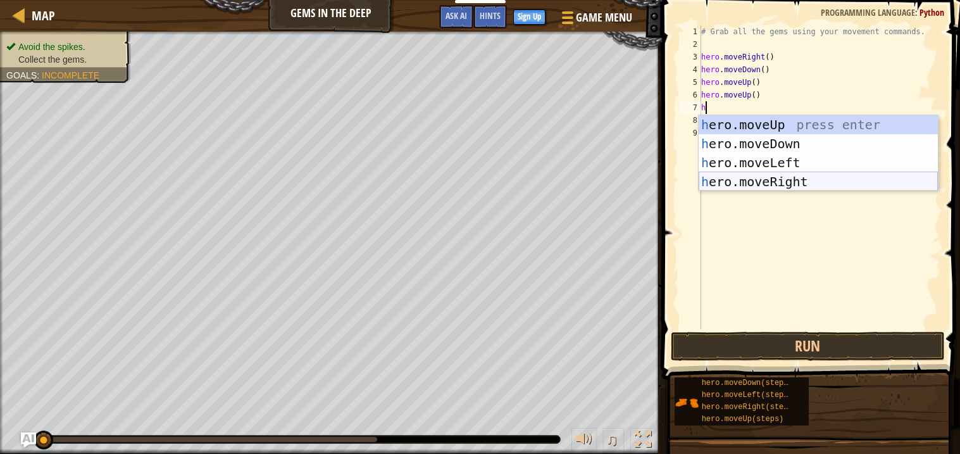
click at [780, 182] on div "h ero.moveUp press enter h ero.moveDown press enter h ero.moveLeft press enter …" at bounding box center [817, 172] width 239 height 114
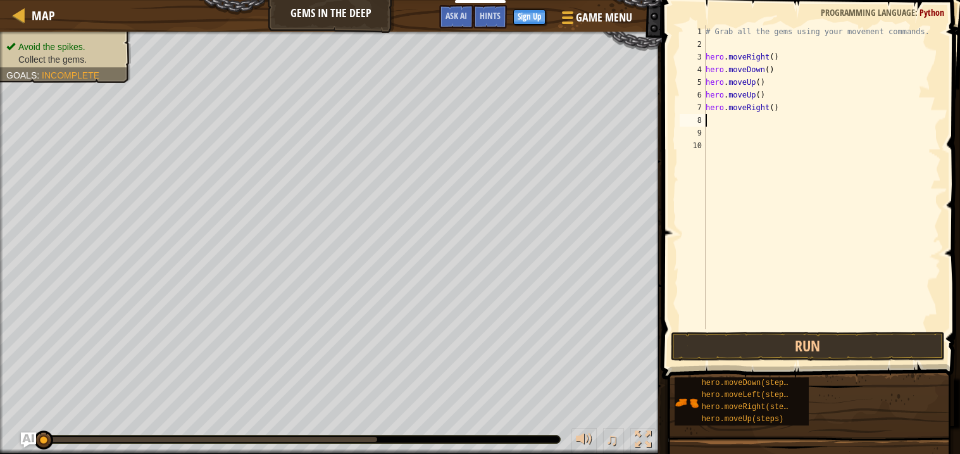
type textarea "h"
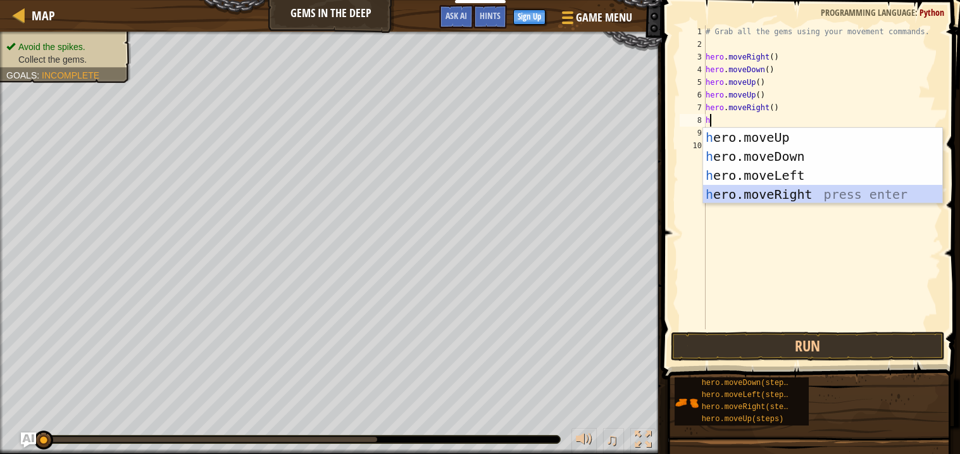
click at [748, 196] on div "h ero.moveUp press enter h ero.moveDown press enter h ero.moveLeft press enter …" at bounding box center [822, 185] width 239 height 114
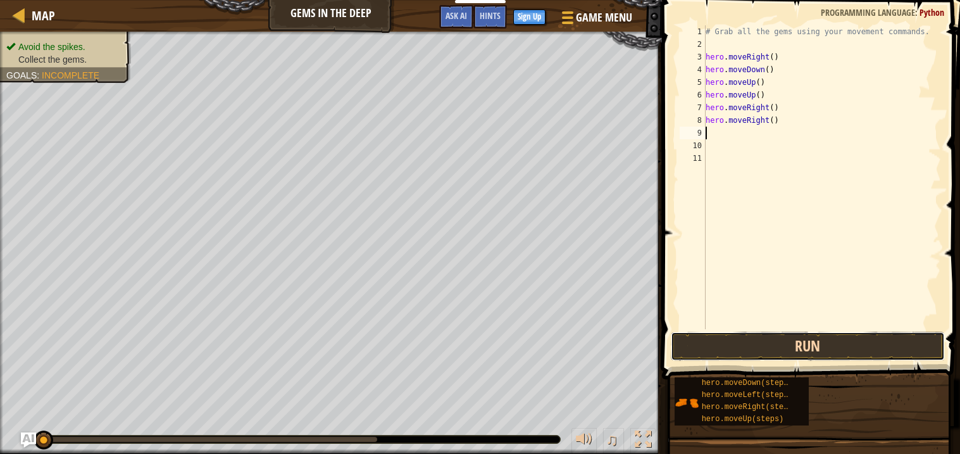
click at [758, 332] on button "Run" at bounding box center [808, 346] width 274 height 29
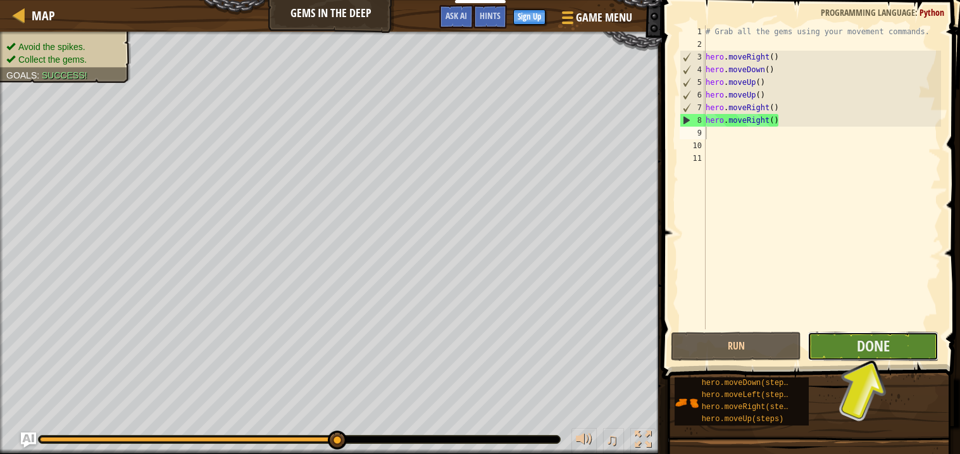
click at [853, 356] on button "Done" at bounding box center [872, 346] width 131 height 29
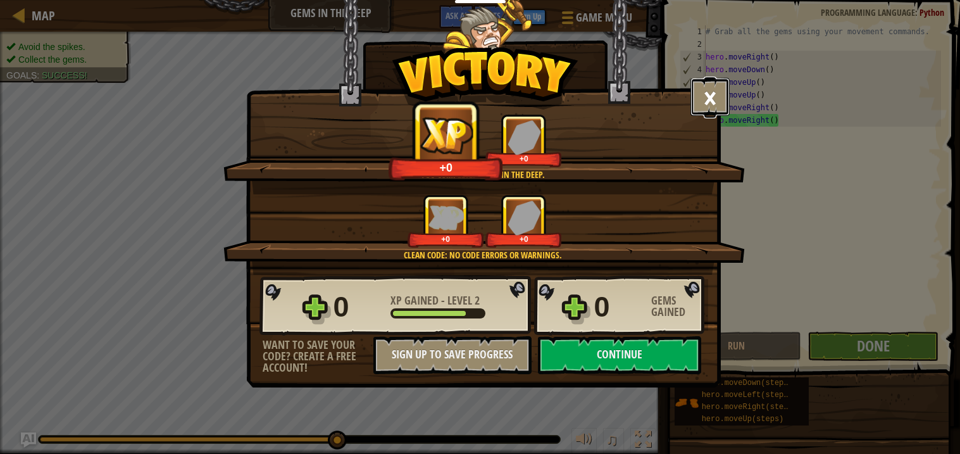
click at [707, 99] on button "×" at bounding box center [709, 97] width 39 height 38
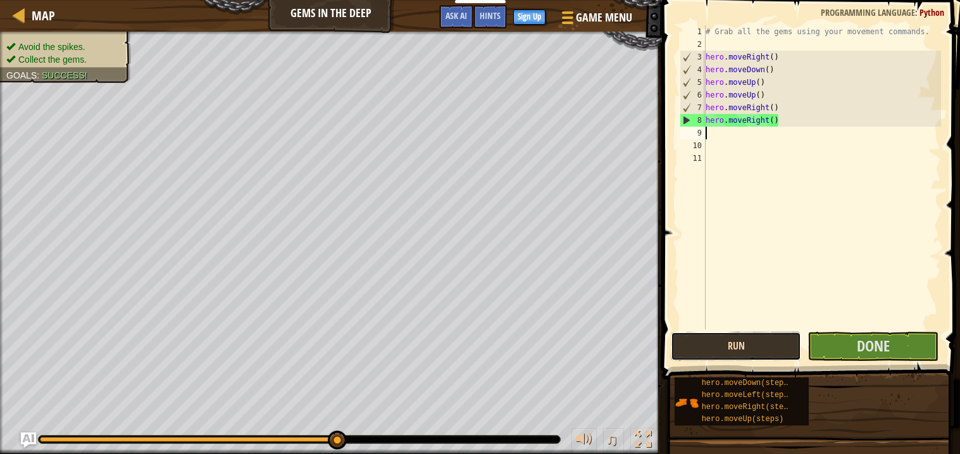
click at [724, 342] on button "Run" at bounding box center [736, 346] width 131 height 29
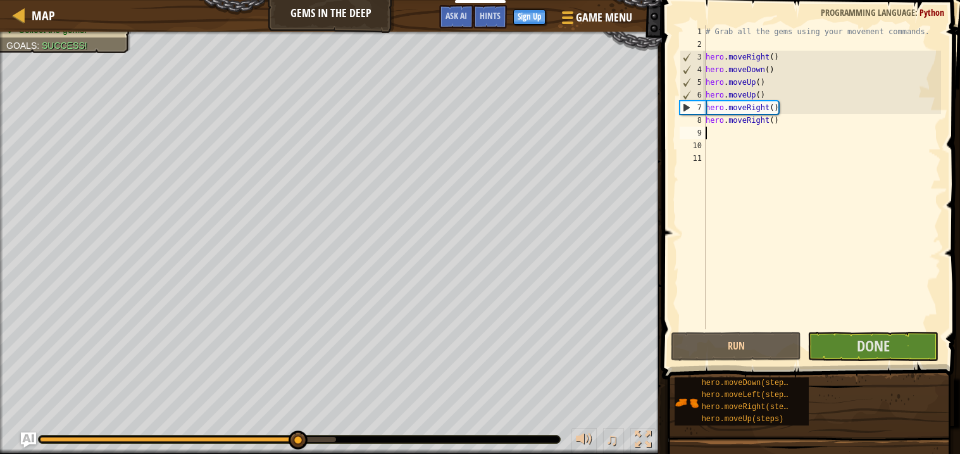
type textarea "h"
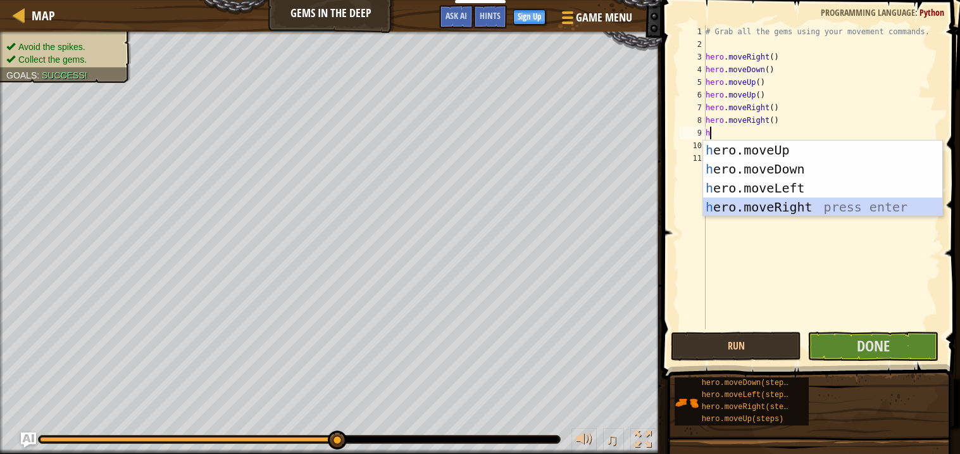
click at [759, 199] on div "h ero.moveUp press enter h ero.moveDown press enter h ero.moveLeft press enter …" at bounding box center [822, 197] width 239 height 114
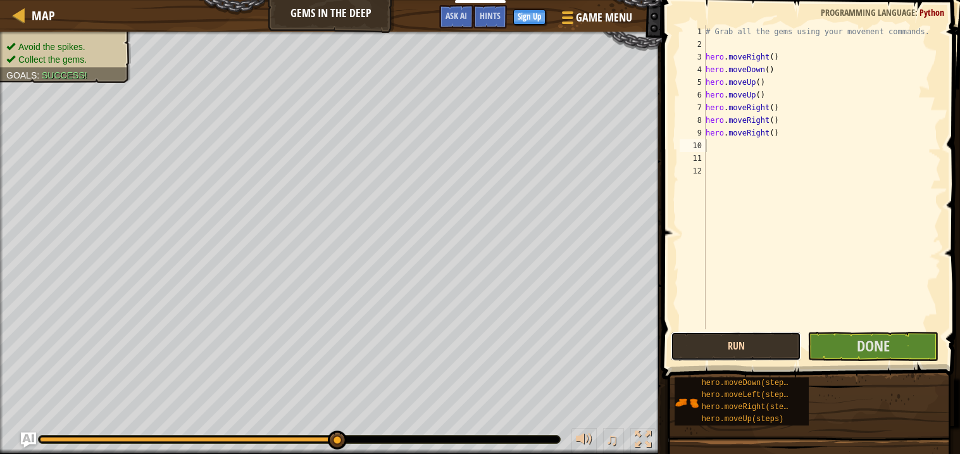
click at [691, 337] on button "Run" at bounding box center [736, 346] width 131 height 29
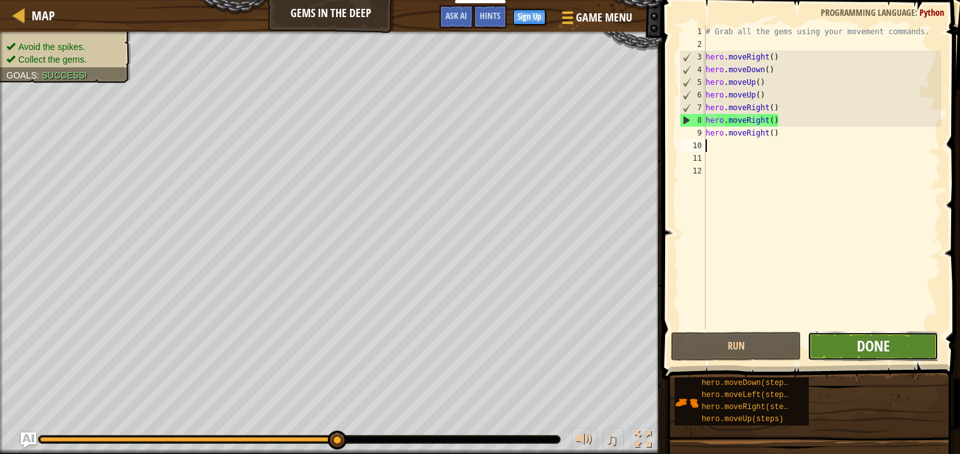
click at [889, 336] on span "Done" at bounding box center [873, 345] width 33 height 20
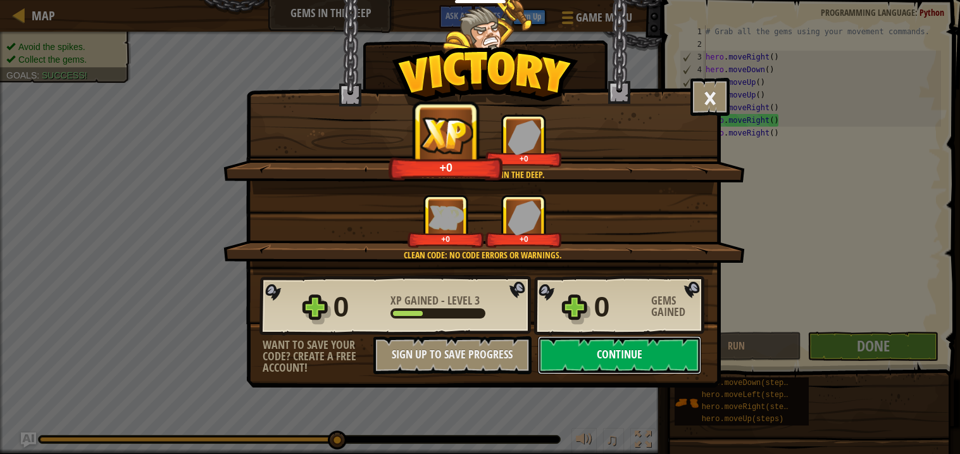
click at [593, 374] on button "Continue" at bounding box center [619, 355] width 163 height 38
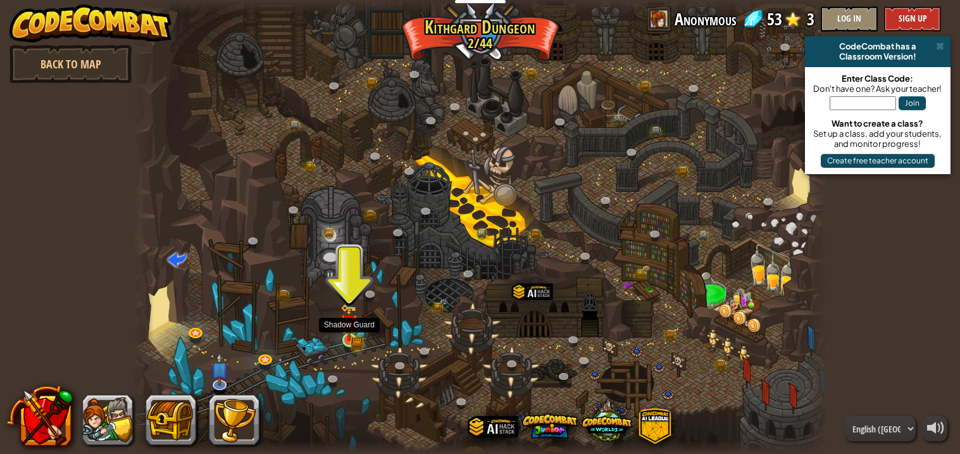
click at [352, 328] on img at bounding box center [349, 323] width 10 height 10
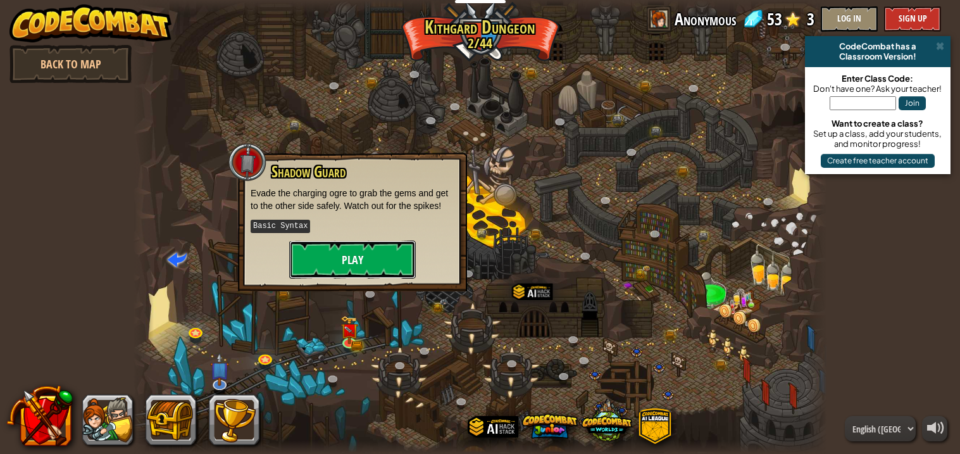
click at [338, 259] on button "Play" at bounding box center [352, 259] width 127 height 38
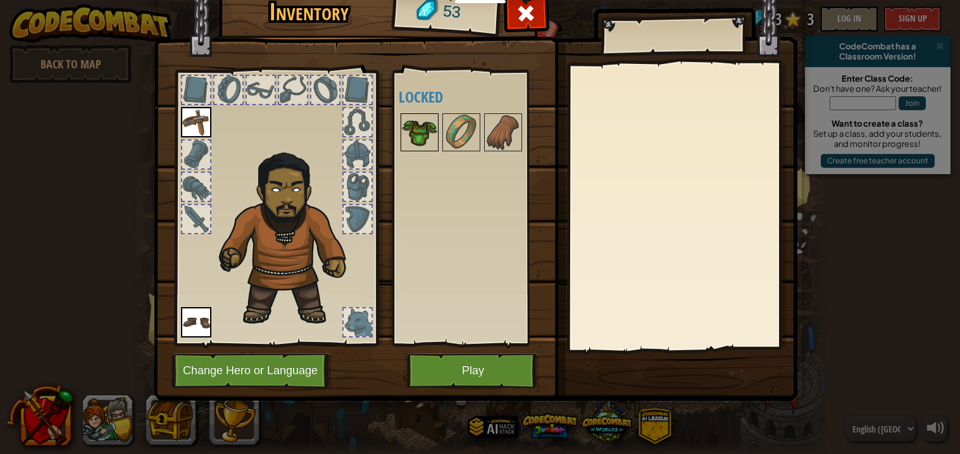
click at [411, 130] on img at bounding box center [419, 132] width 35 height 35
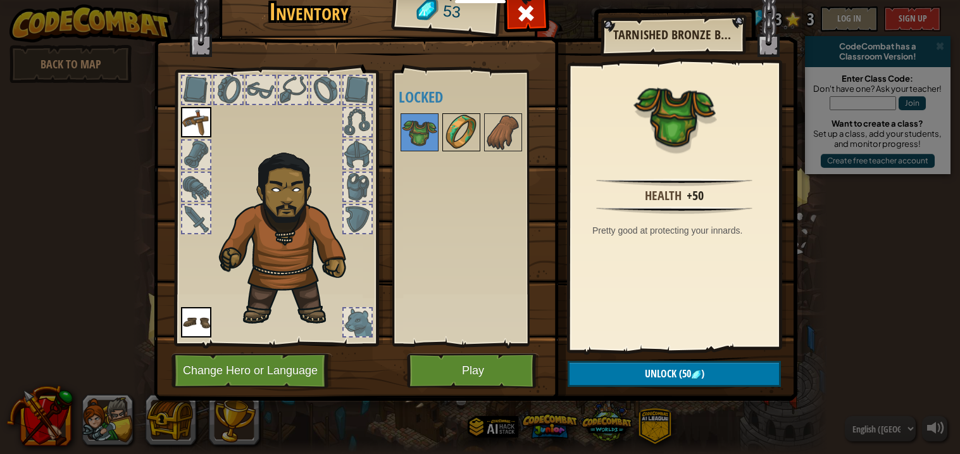
click at [455, 132] on img at bounding box center [460, 132] width 35 height 35
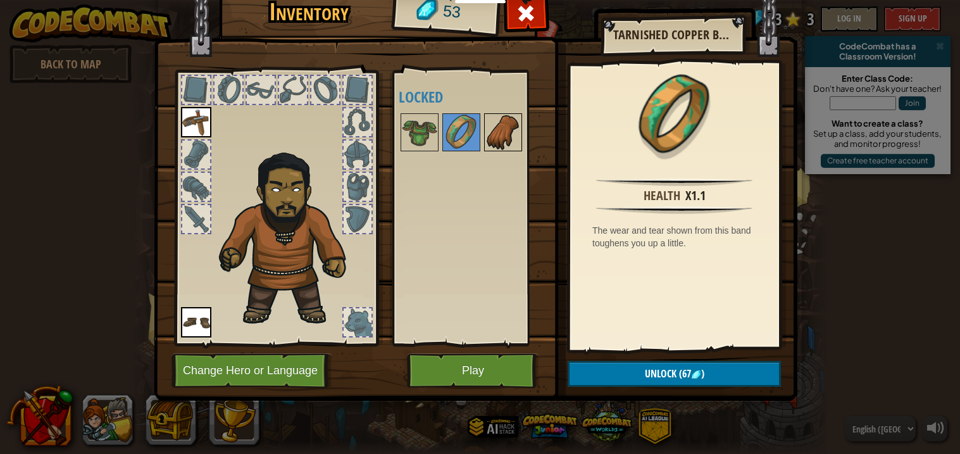
click at [500, 128] on img at bounding box center [502, 132] width 35 height 35
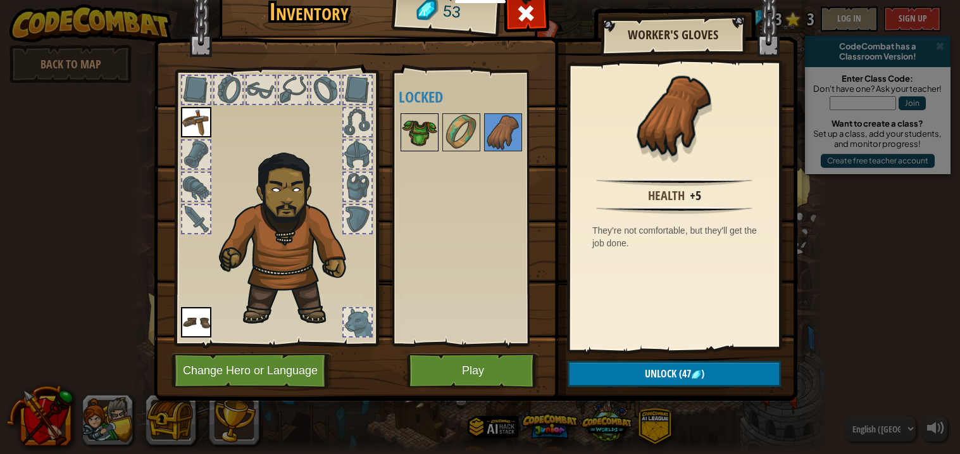
click at [426, 127] on img at bounding box center [419, 132] width 35 height 35
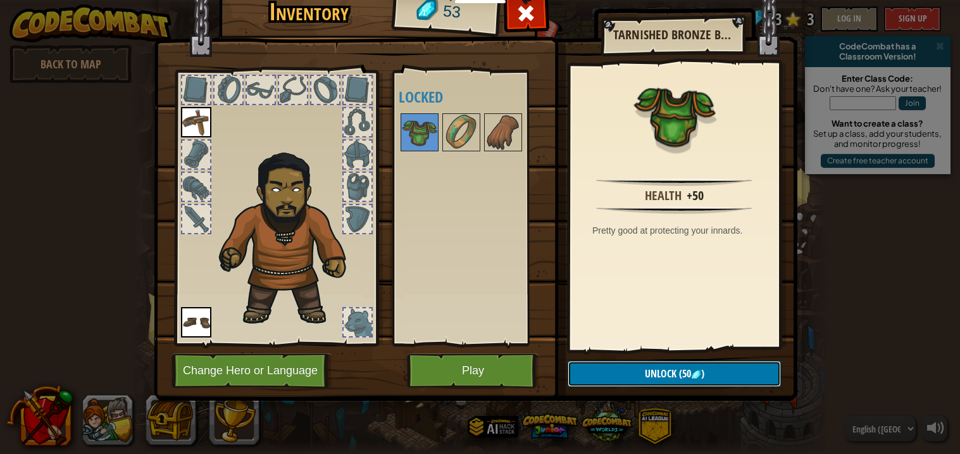
click at [645, 371] on span "Unlock" at bounding box center [661, 373] width 32 height 14
click at [643, 371] on button "Confirm" at bounding box center [673, 374] width 213 height 26
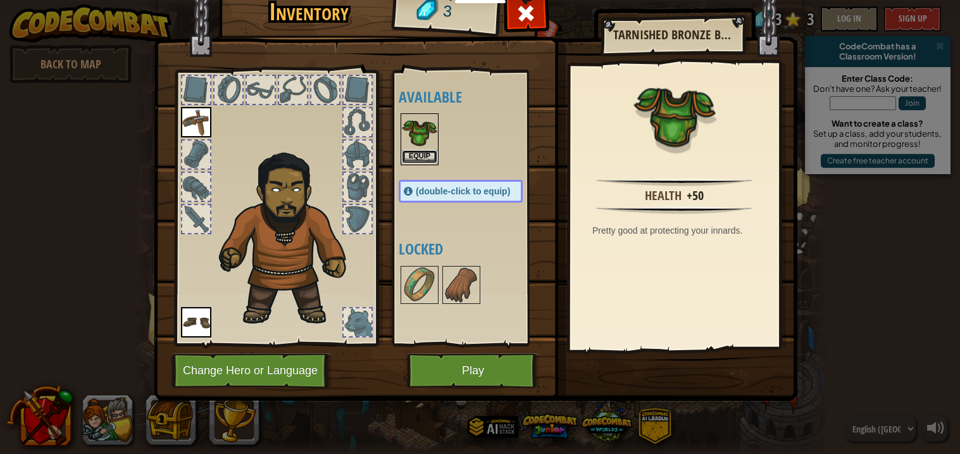
click at [414, 161] on button "Equip" at bounding box center [419, 156] width 35 height 13
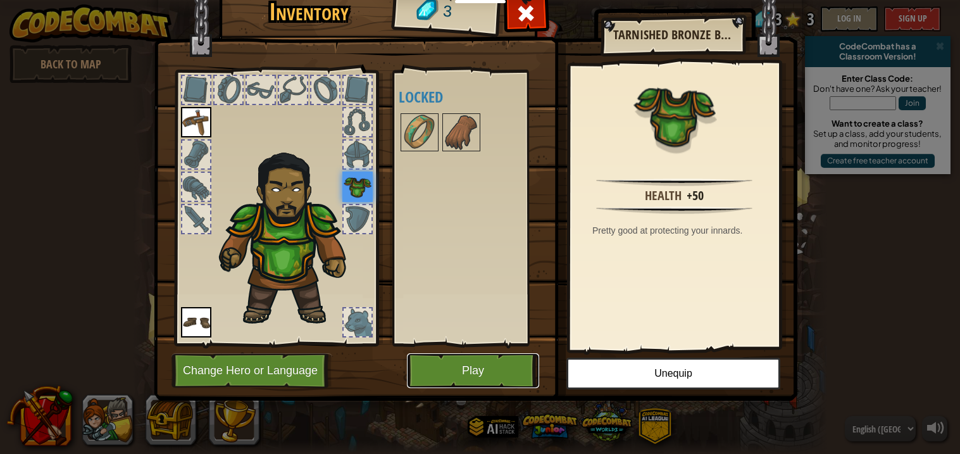
click at [466, 362] on button "Play" at bounding box center [473, 370] width 132 height 35
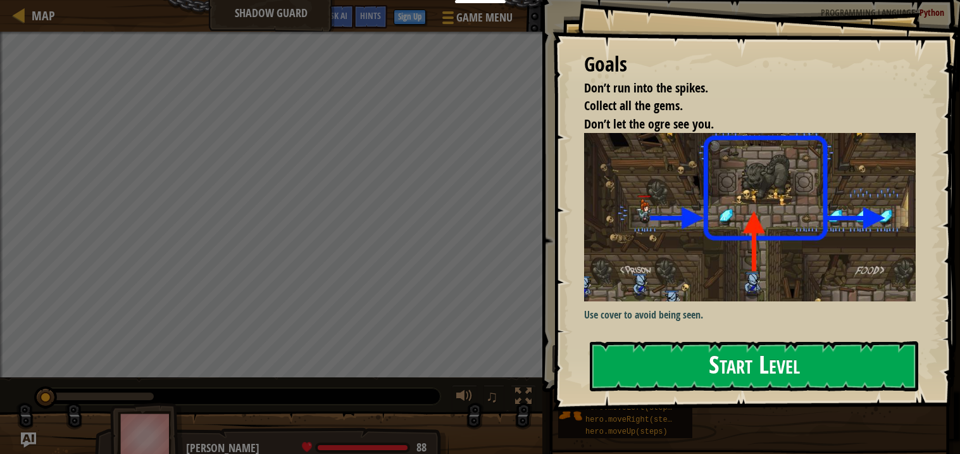
click at [738, 363] on button "Start Level" at bounding box center [754, 366] width 328 height 50
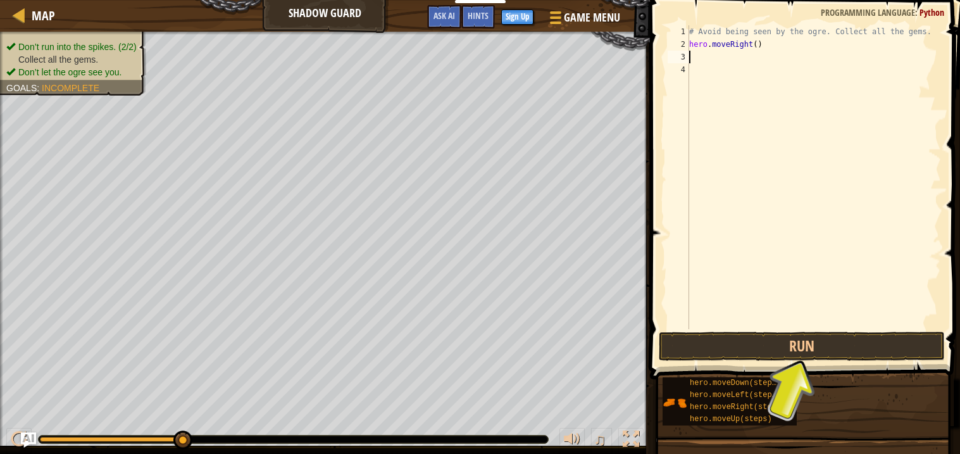
type textarea "h"
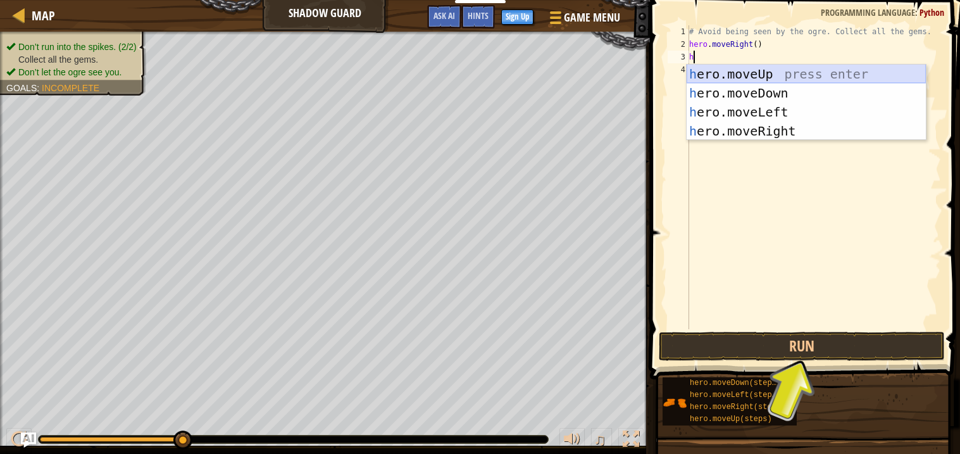
click at [775, 73] on div "h ero.moveUp press enter h ero.moveDown press enter h ero.moveLeft press enter …" at bounding box center [805, 122] width 239 height 114
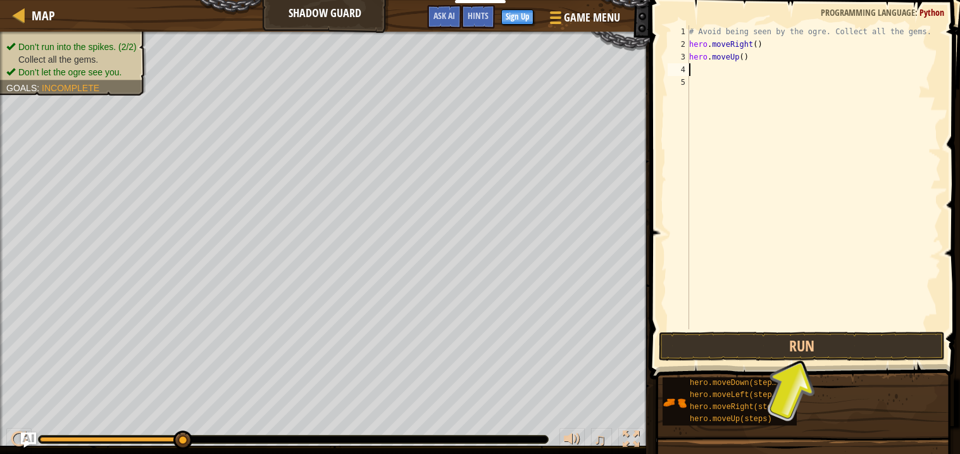
type textarea "h"
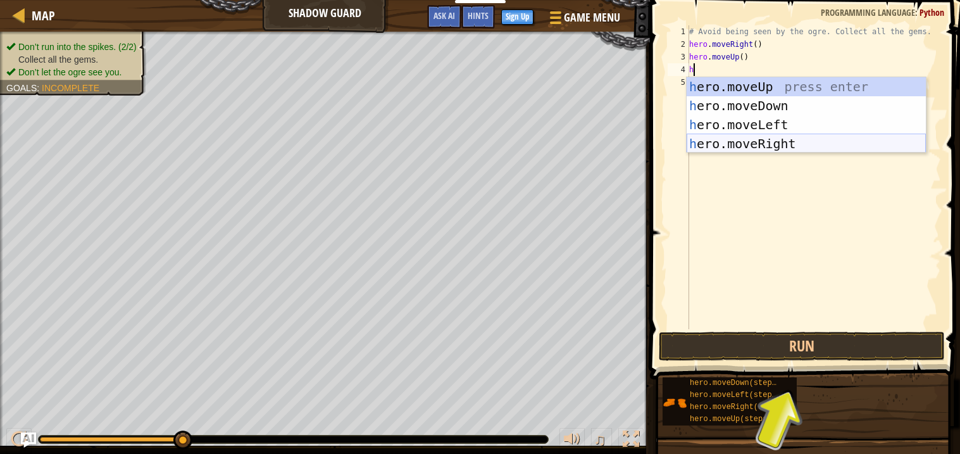
click at [752, 142] on div "h ero.moveUp press enter h ero.moveDown press enter h ero.moveLeft press enter …" at bounding box center [805, 134] width 239 height 114
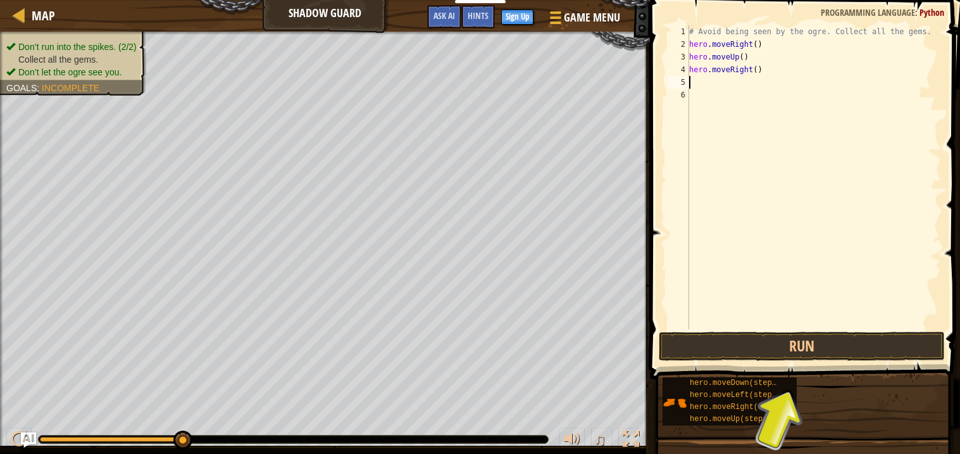
type textarea "h"
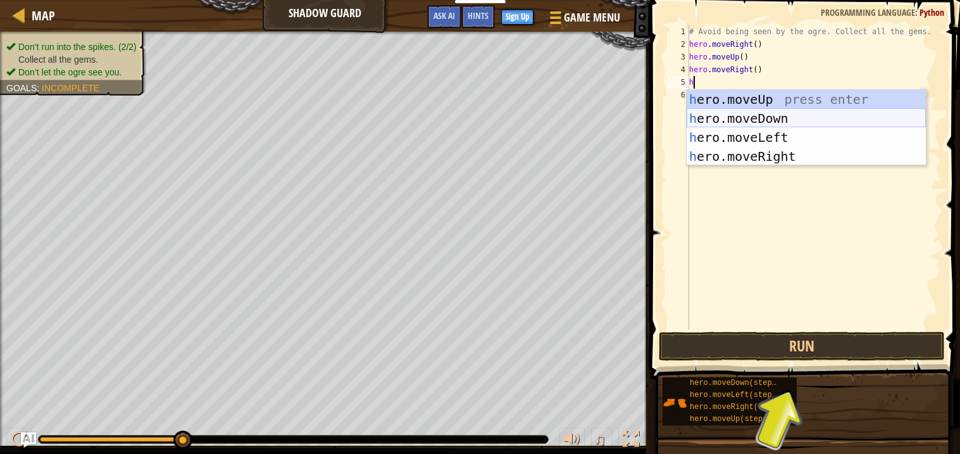
click at [745, 123] on div "h ero.moveUp press enter h ero.moveDown press enter h ero.moveLeft press enter …" at bounding box center [805, 147] width 239 height 114
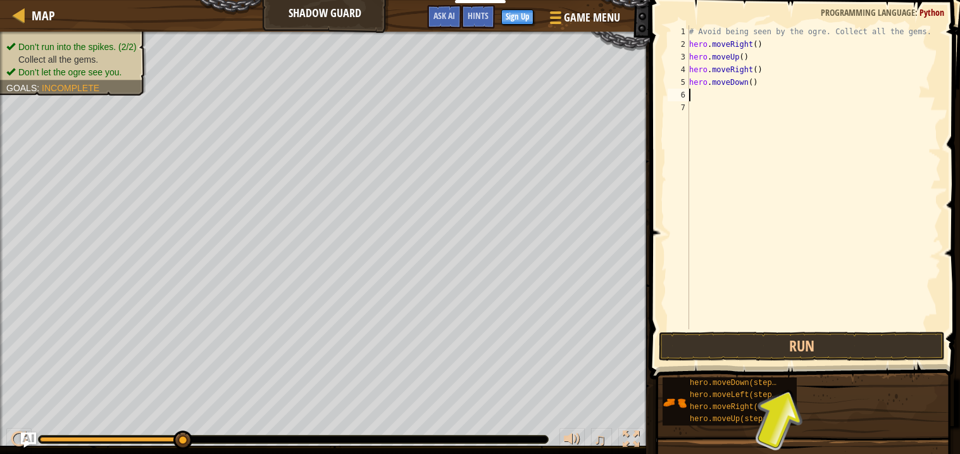
type textarea "h"
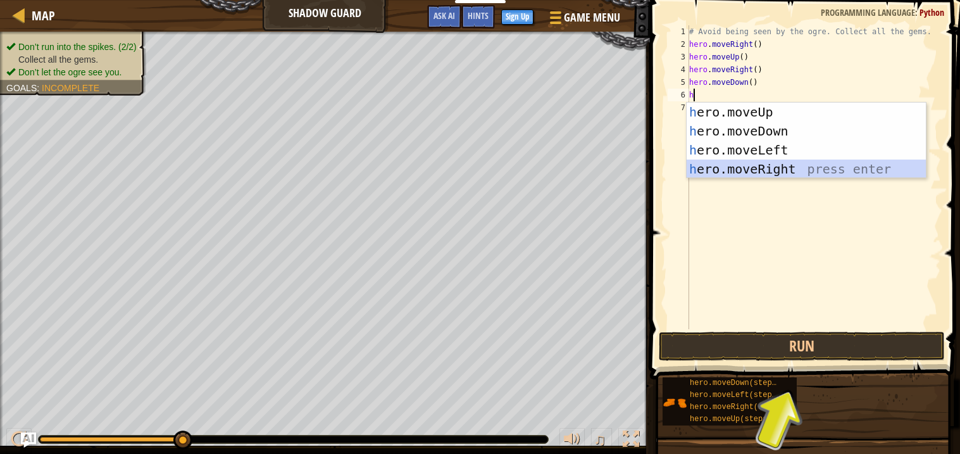
click at [769, 167] on div "h ero.moveUp press enter h ero.moveDown press enter h ero.moveLeft press enter …" at bounding box center [805, 159] width 239 height 114
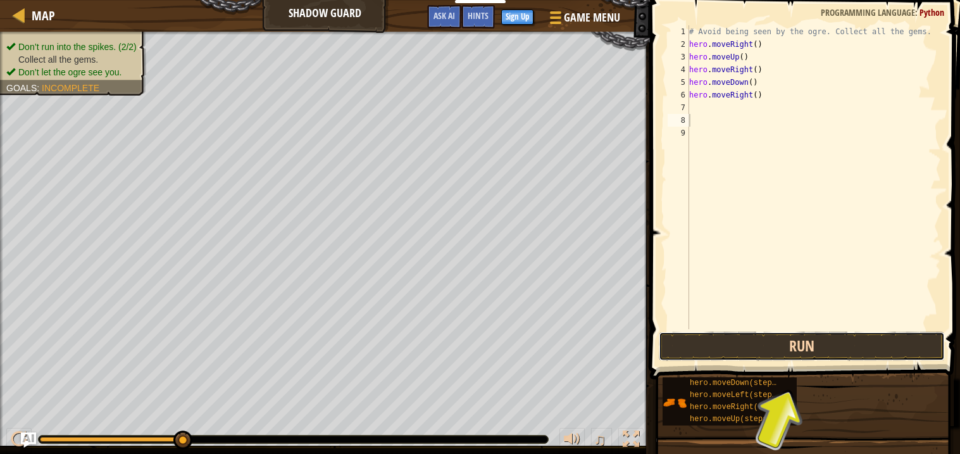
click at [798, 332] on button "Run" at bounding box center [802, 346] width 286 height 29
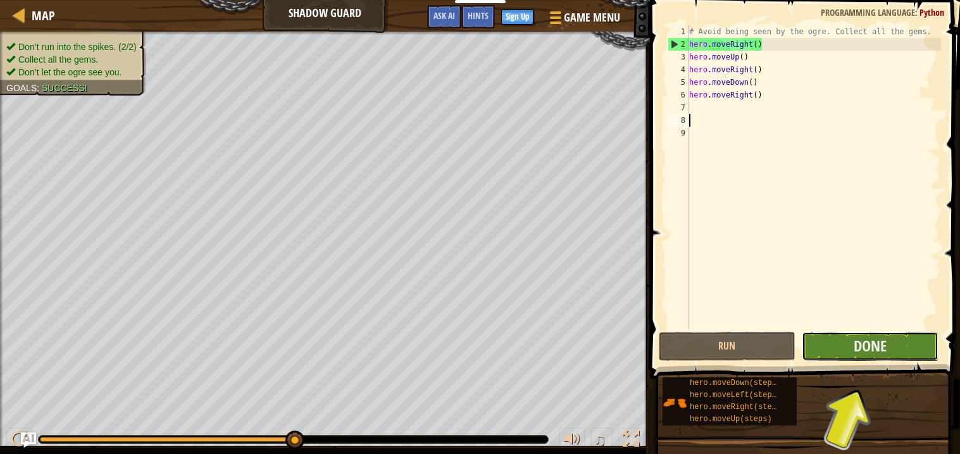
click at [843, 340] on button "Done" at bounding box center [870, 346] width 137 height 29
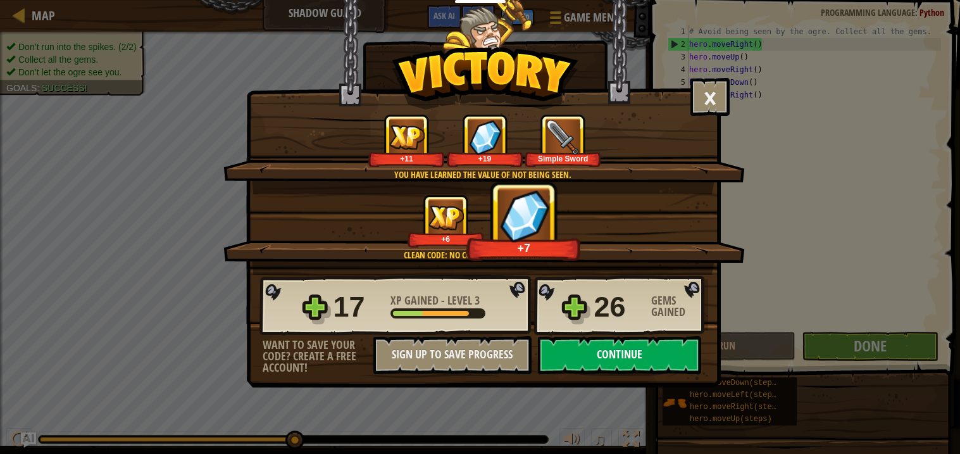
click at [666, 374] on button "Continue" at bounding box center [619, 355] width 163 height 38
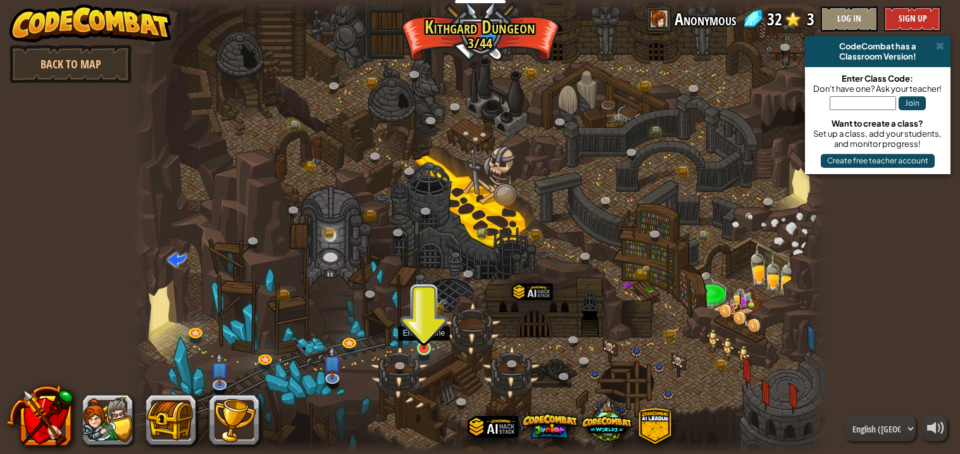
click at [418, 346] on img at bounding box center [423, 329] width 17 height 39
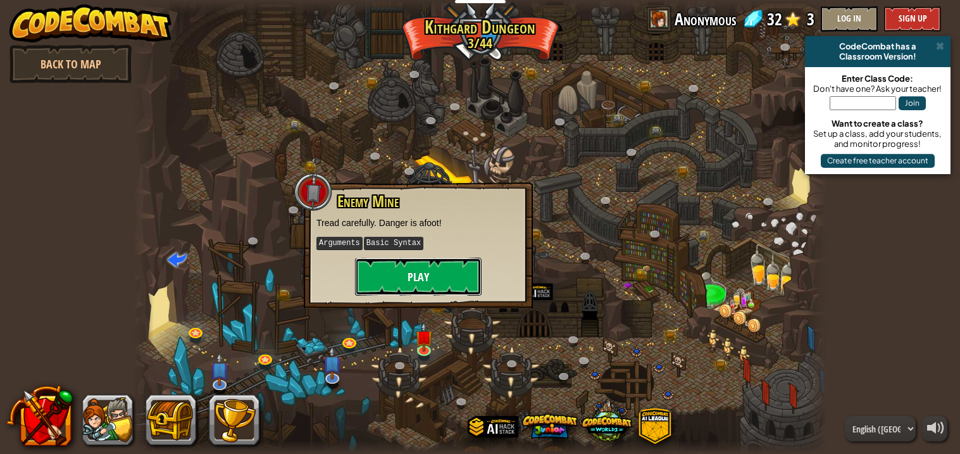
click at [435, 286] on button "Play" at bounding box center [418, 276] width 127 height 38
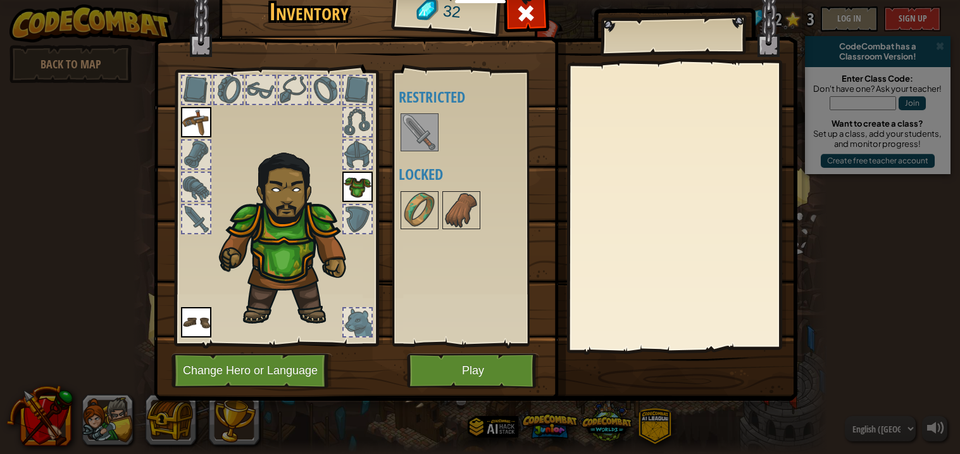
click at [420, 139] on img at bounding box center [419, 132] width 35 height 35
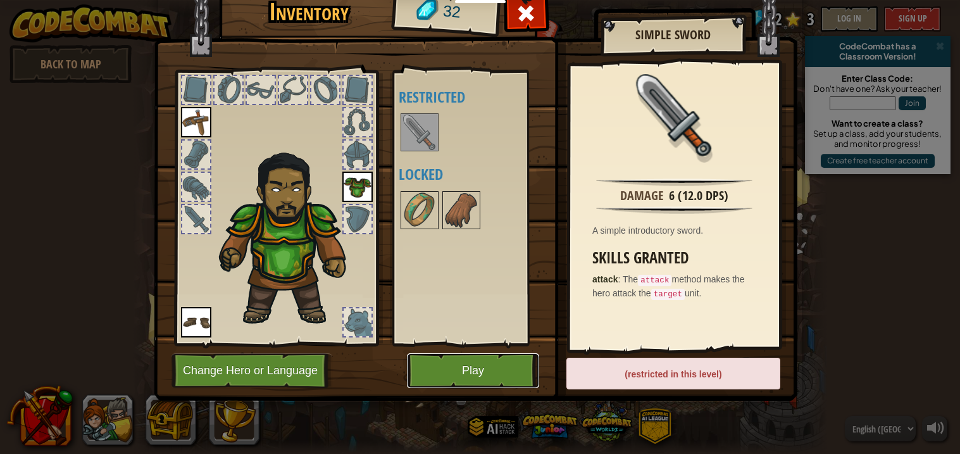
click at [431, 360] on button "Play" at bounding box center [473, 370] width 132 height 35
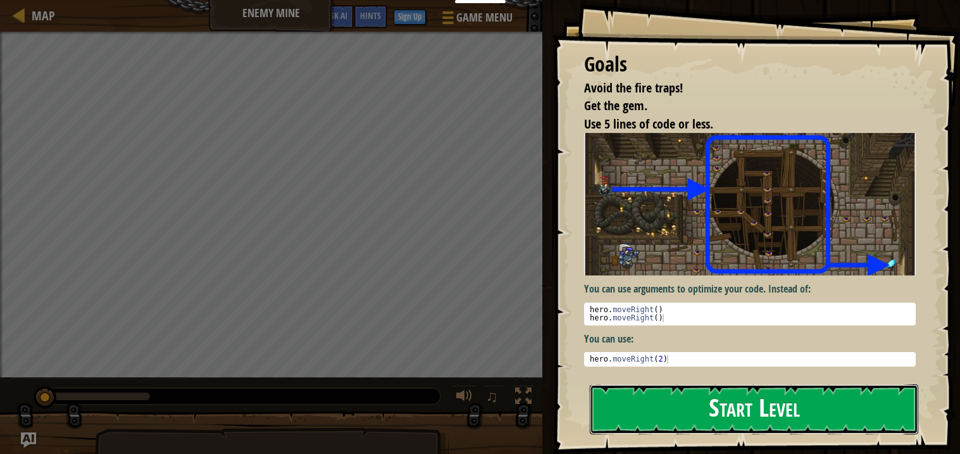
click at [690, 405] on button "Start Level" at bounding box center [754, 409] width 328 height 50
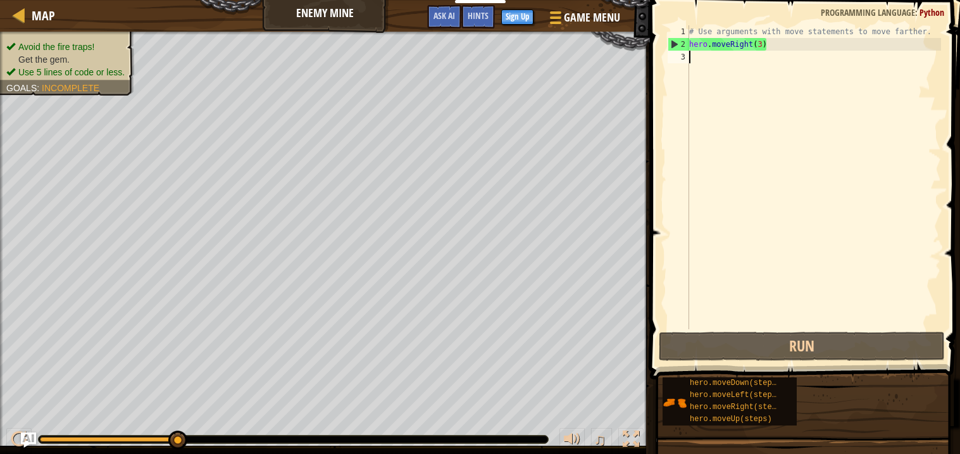
type textarea "h"
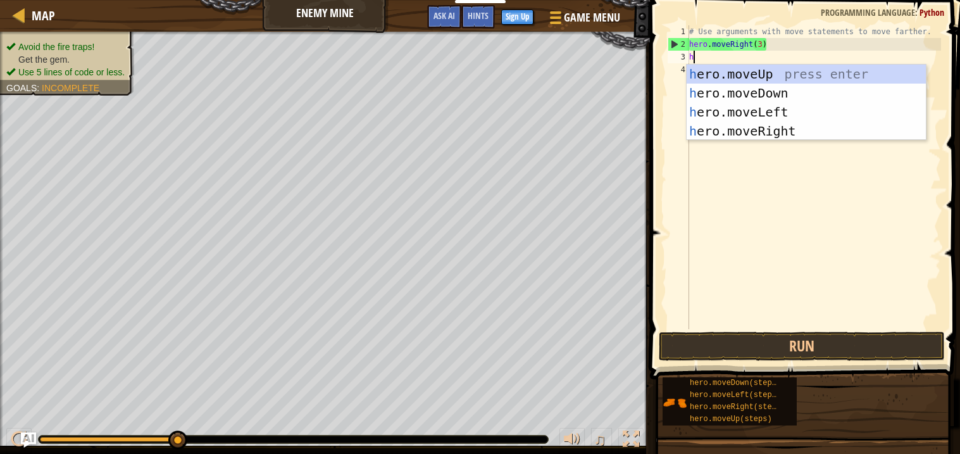
scroll to position [5, 0]
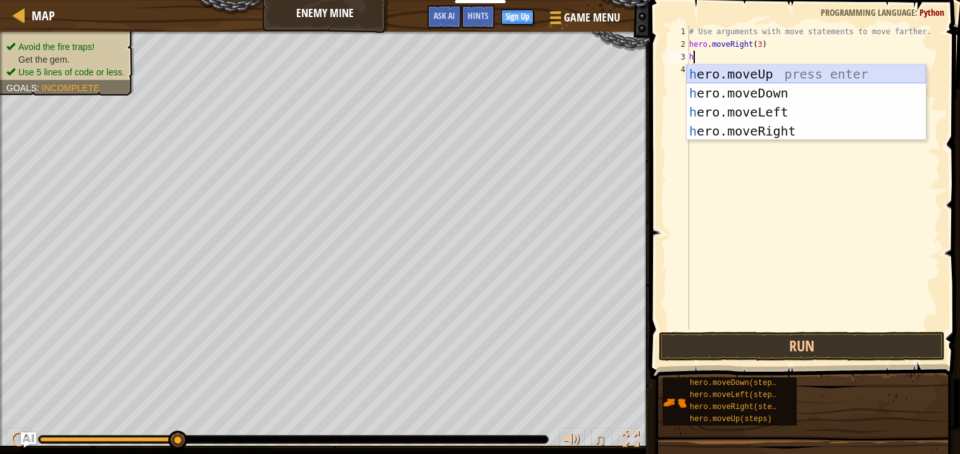
click at [815, 74] on div "h ero.moveUp press enter h ero.moveDown press enter h ero.moveLeft press enter …" at bounding box center [805, 122] width 239 height 114
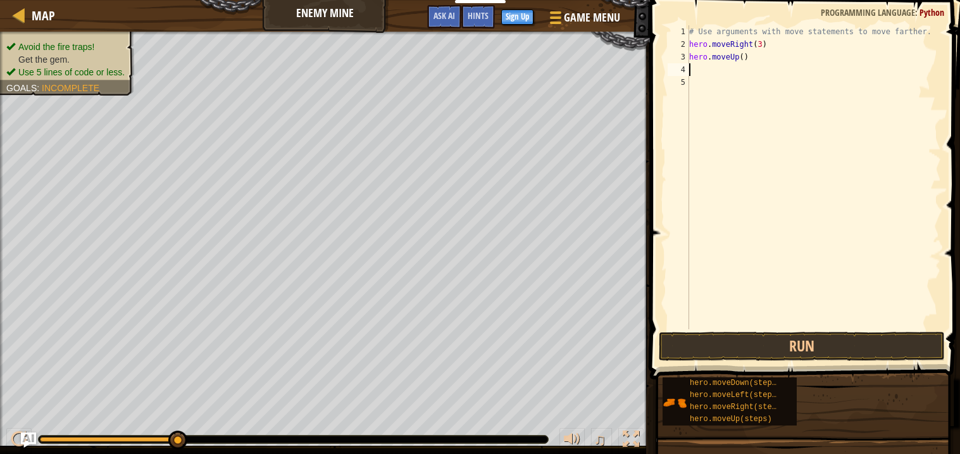
type textarea "h"
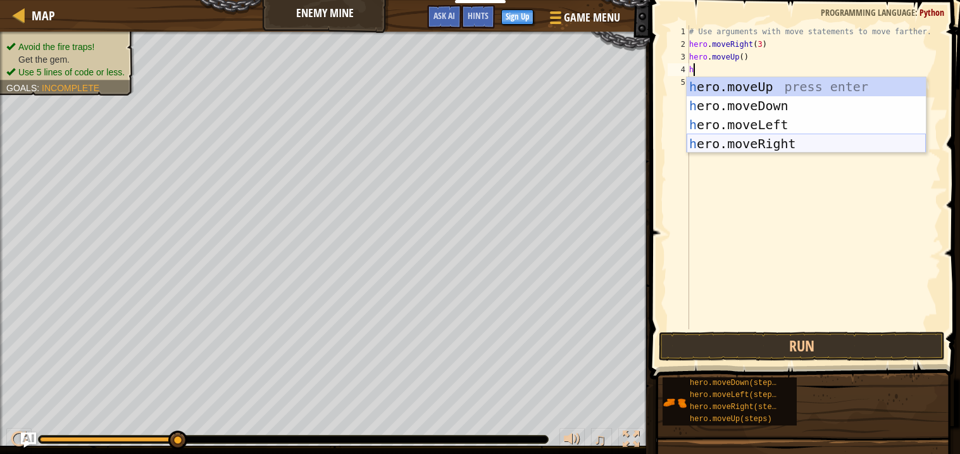
click at [798, 140] on div "h ero.moveUp press enter h ero.moveDown press enter h ero.moveLeft press enter …" at bounding box center [805, 134] width 239 height 114
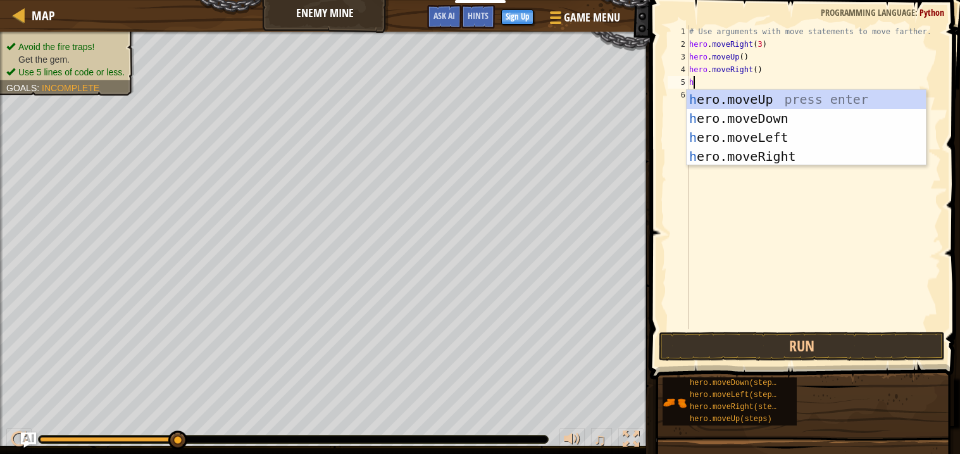
type textarea "he"
click at [789, 120] on div "he ro.moveUp press enter he ro.moveDown press enter he ro.moveLeft press enter …" at bounding box center [805, 147] width 239 height 114
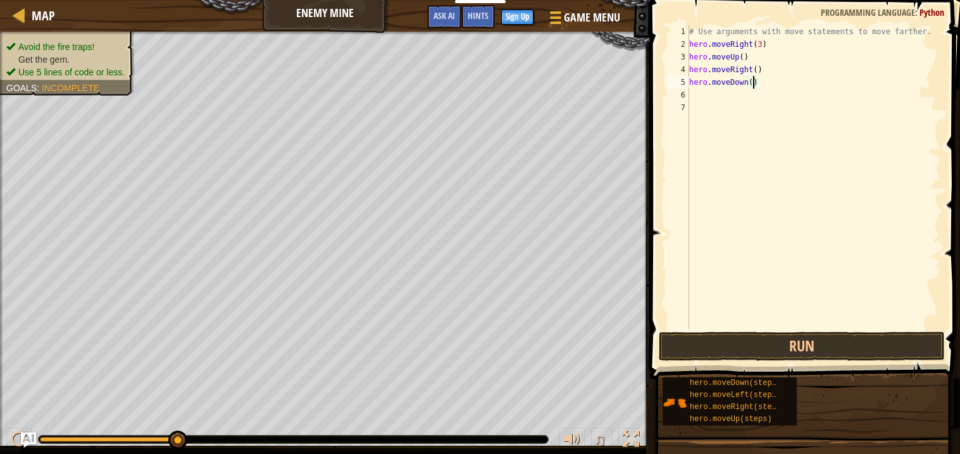
type textarea "hero.moveDown(3)"
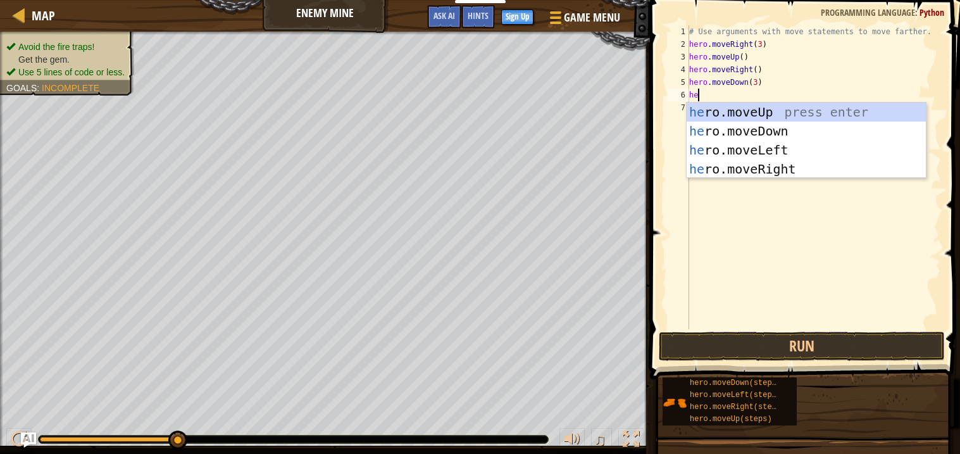
type textarea "her"
click at [883, 162] on div "her o.moveUp press enter her o.moveDown press enter her o.moveLeft press enter …" at bounding box center [805, 159] width 239 height 114
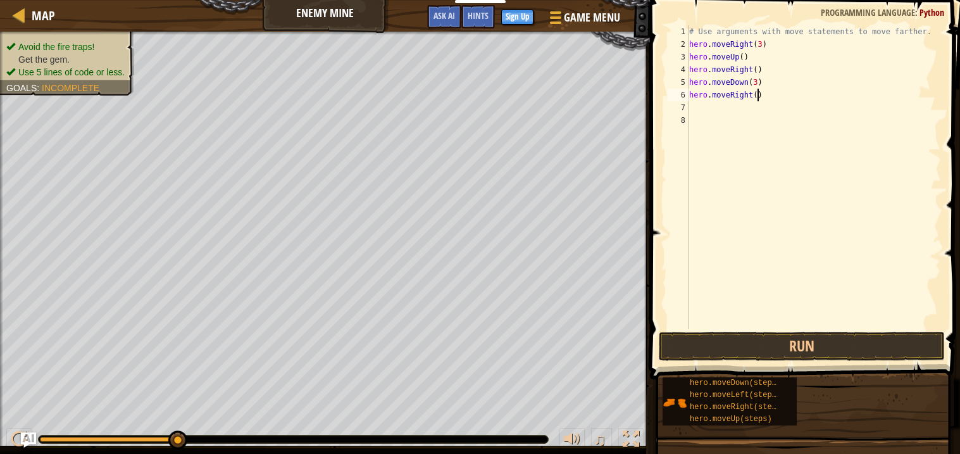
click at [757, 95] on div "# Use arguments with move statements to move farther. hero . moveRight ( 3 ) he…" at bounding box center [813, 189] width 254 height 329
type textarea "hero.moveRight(3)"
click at [781, 348] on button "Run" at bounding box center [802, 346] width 286 height 29
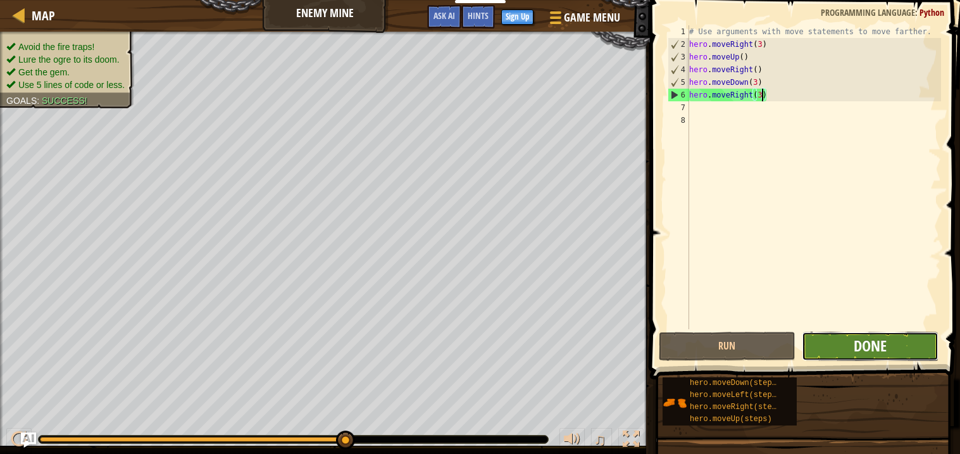
click at [876, 354] on span "Done" at bounding box center [869, 345] width 33 height 20
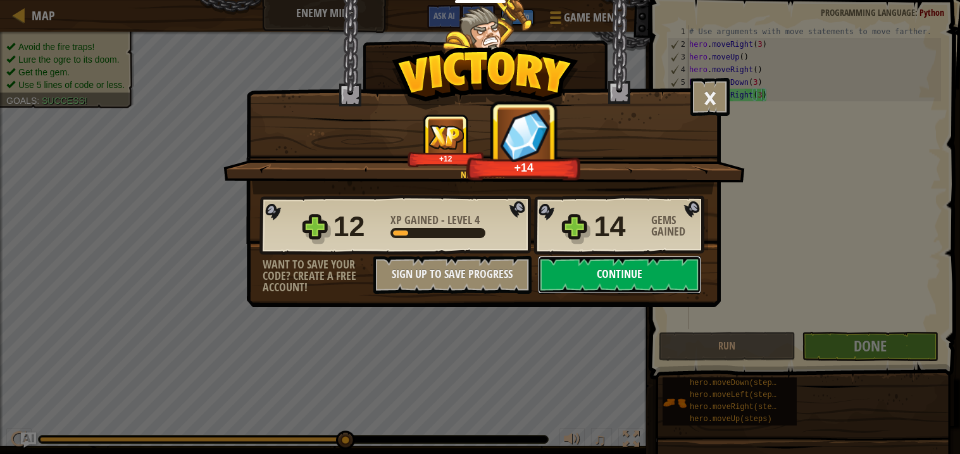
click at [675, 294] on button "Continue" at bounding box center [619, 275] width 163 height 38
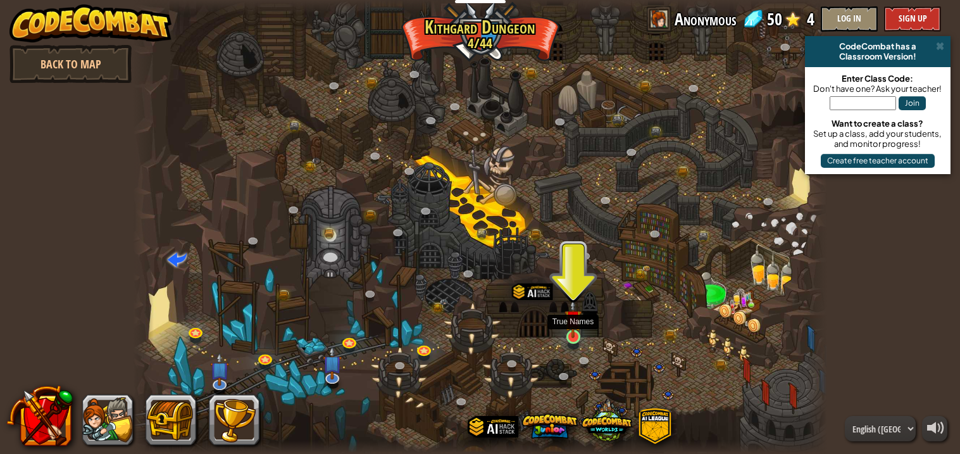
click at [579, 321] on img at bounding box center [572, 318] width 17 height 39
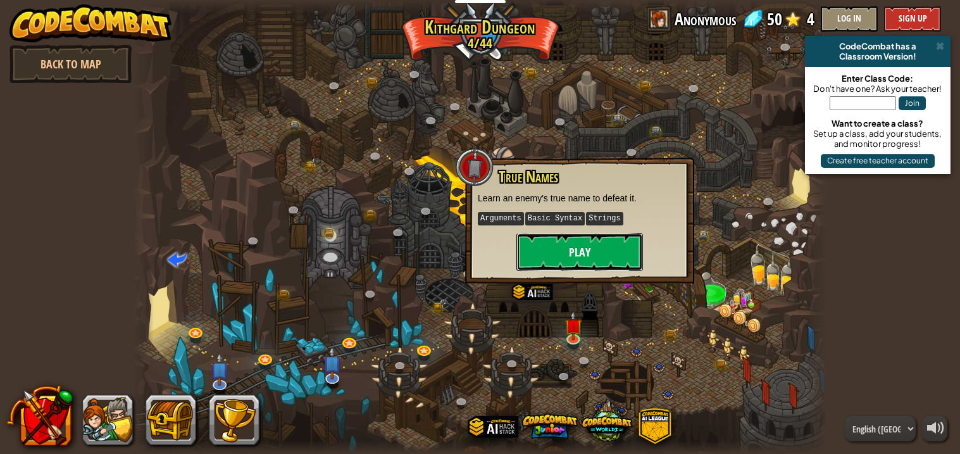
click at [590, 236] on button "Play" at bounding box center [579, 252] width 127 height 38
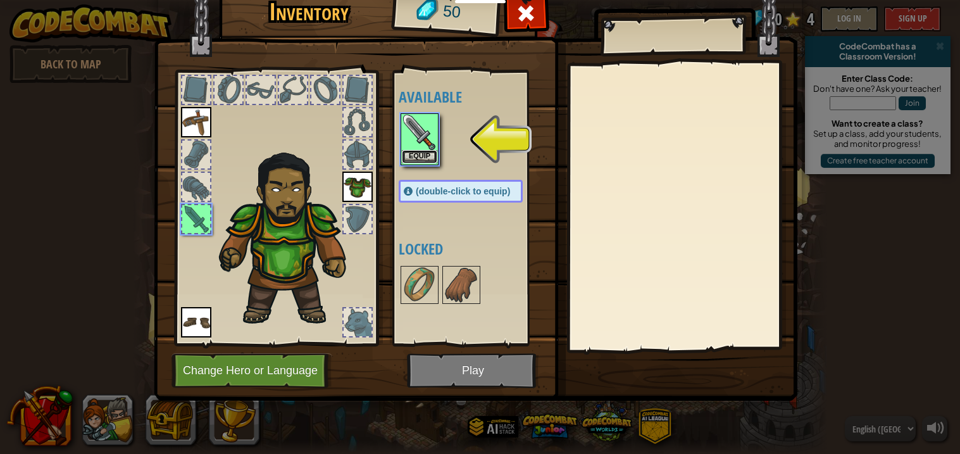
click at [413, 158] on button "Equip" at bounding box center [419, 156] width 35 height 13
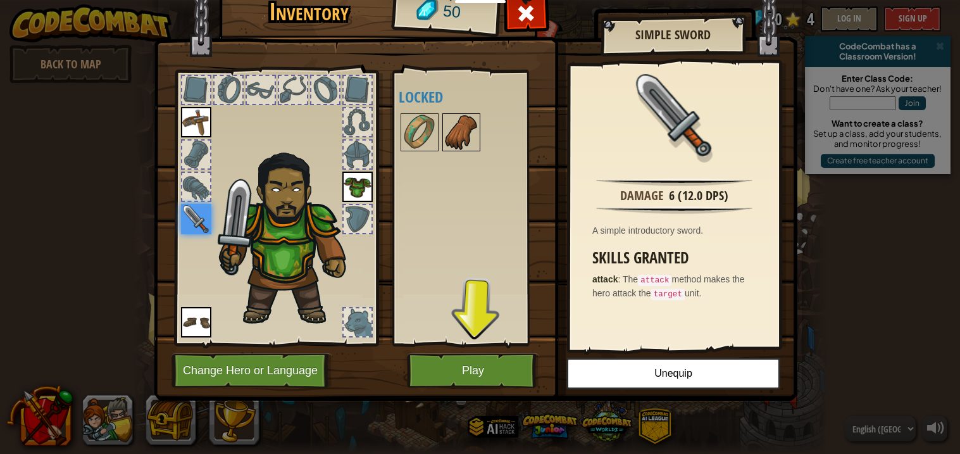
click at [469, 135] on img at bounding box center [460, 132] width 35 height 35
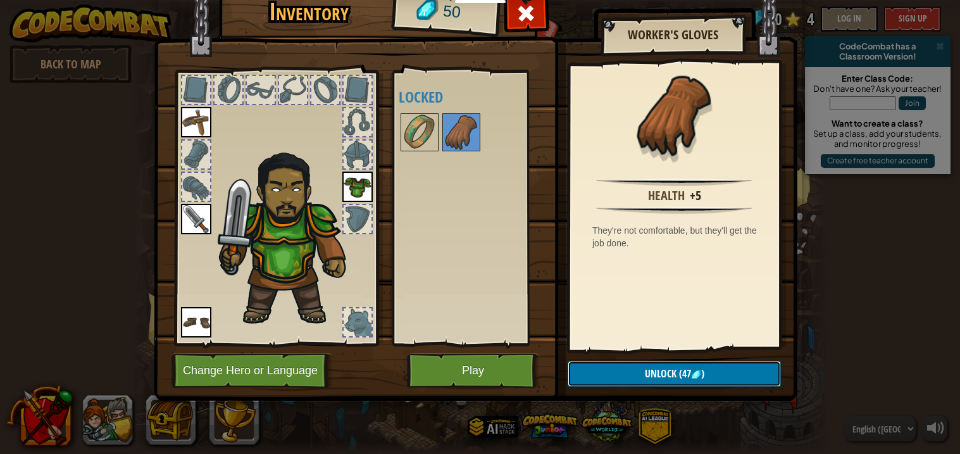
click at [725, 375] on button "Unlock (47 )" at bounding box center [673, 374] width 213 height 26
click at [725, 375] on button "Confirm" at bounding box center [673, 374] width 213 height 26
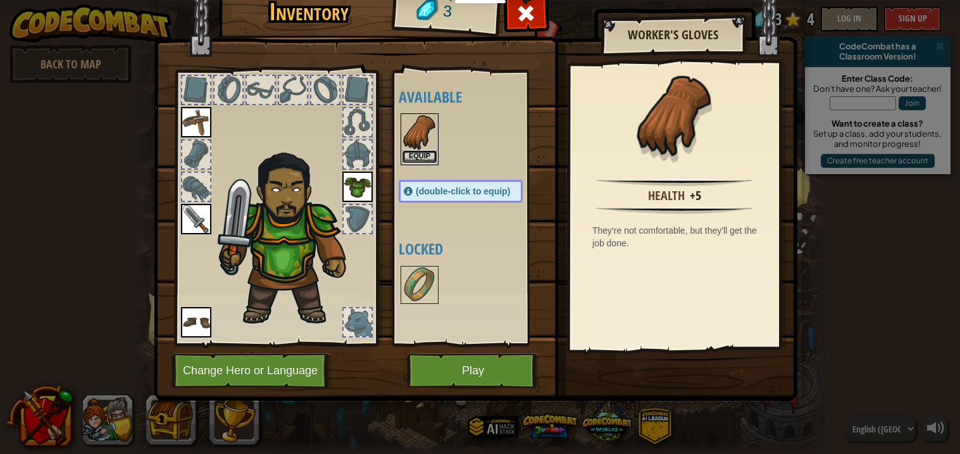
click at [430, 156] on button "Equip" at bounding box center [419, 156] width 35 height 13
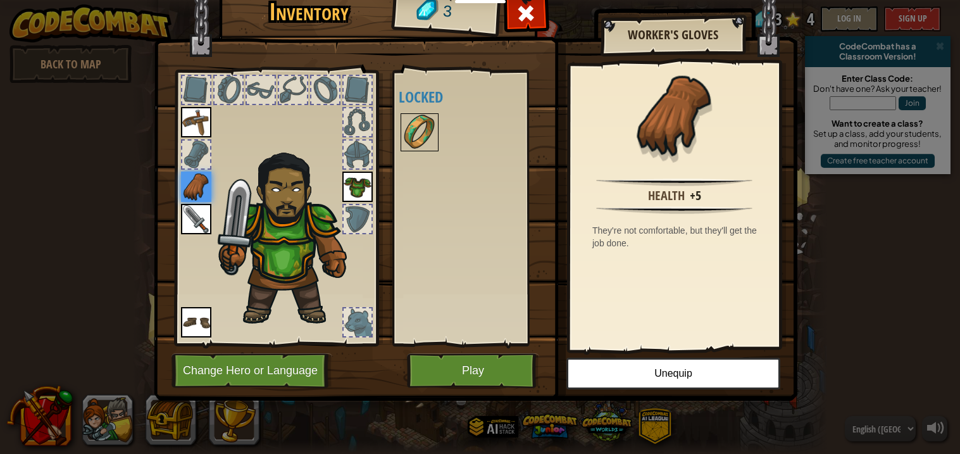
click at [423, 130] on img at bounding box center [419, 132] width 35 height 35
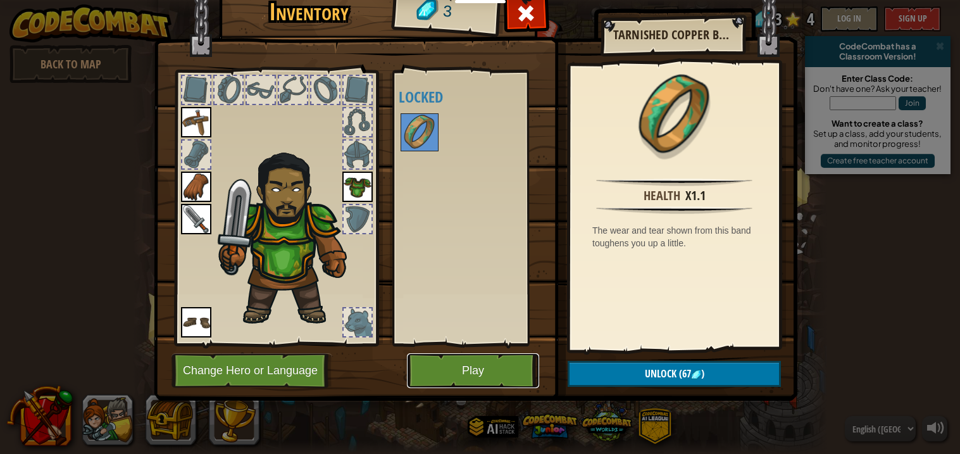
click at [464, 360] on button "Play" at bounding box center [473, 370] width 132 height 35
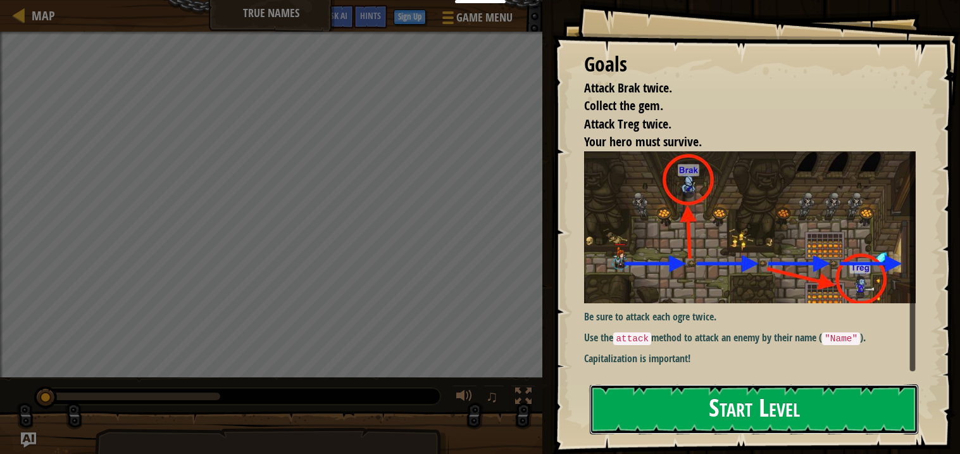
click at [798, 415] on button "Start Level" at bounding box center [754, 409] width 328 height 50
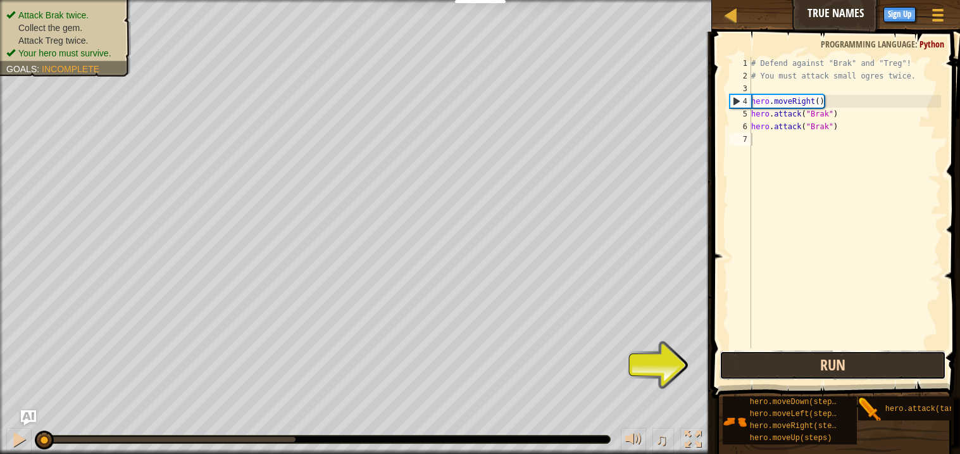
click at [815, 363] on button "Run" at bounding box center [832, 364] width 226 height 29
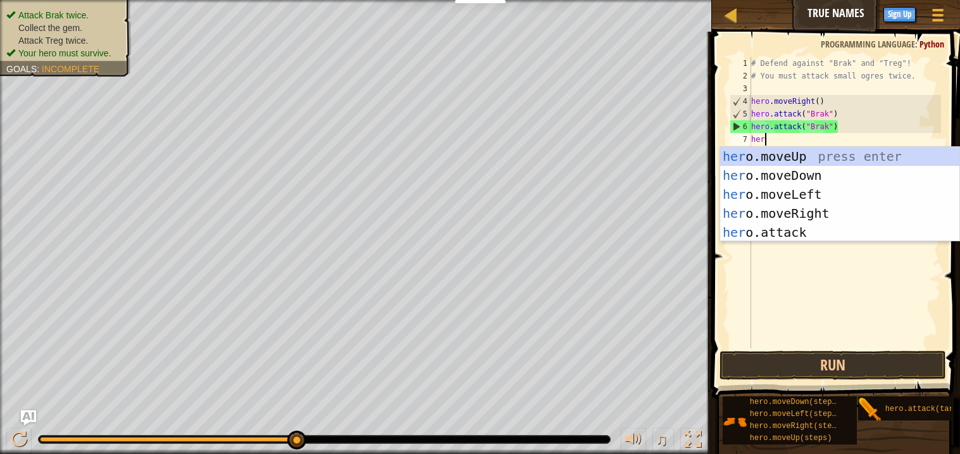
scroll to position [5, 1]
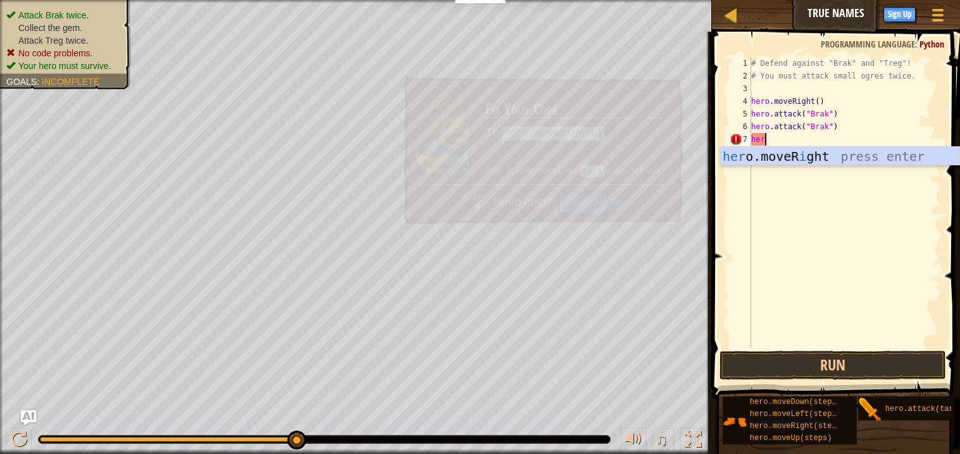
type textarea "her"
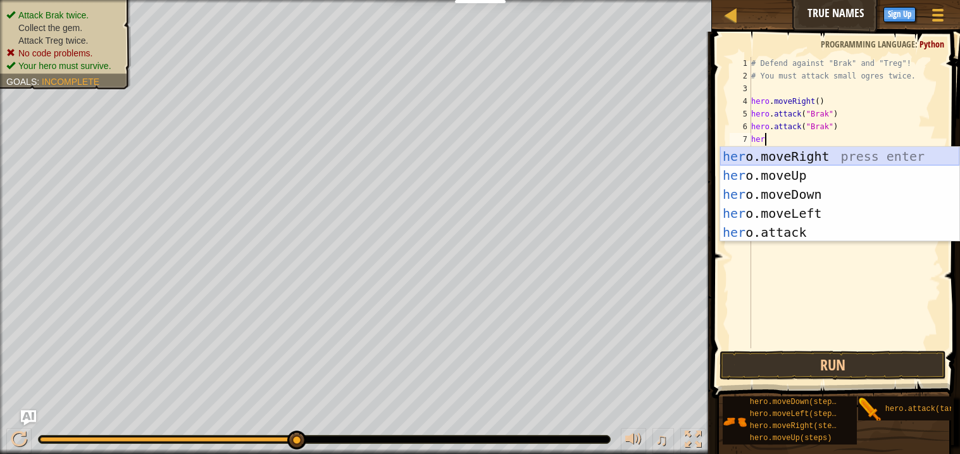
click at [811, 154] on div "her o.moveRight press enter her o.moveUp press enter her o.moveDown press enter…" at bounding box center [839, 213] width 239 height 133
